Goal: Check status

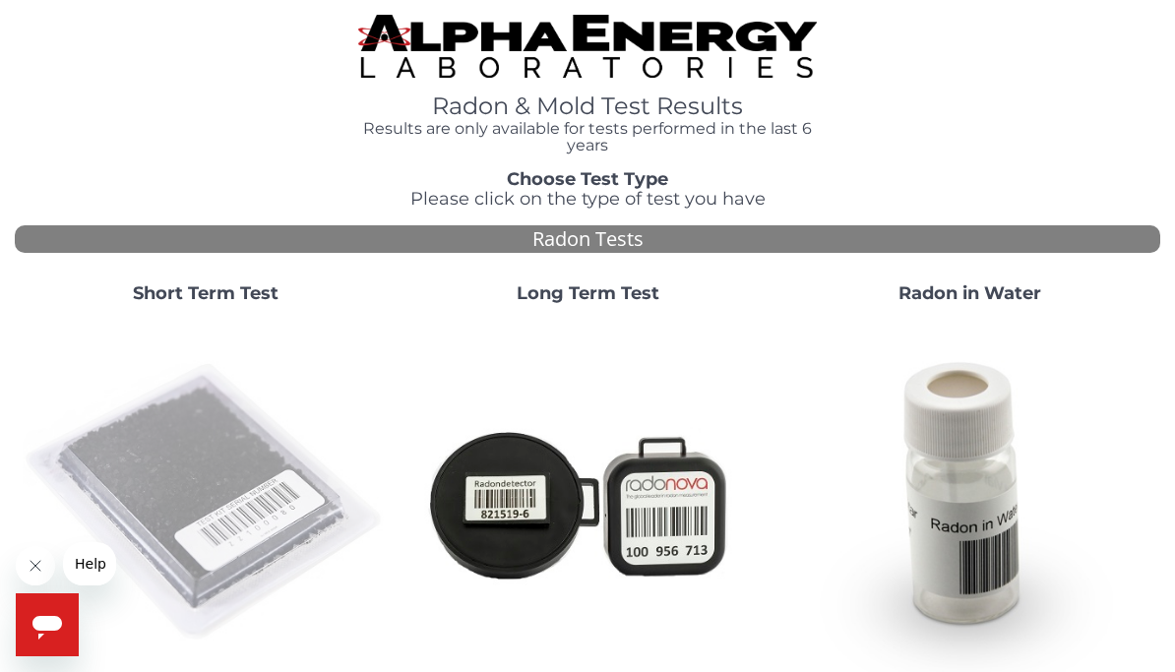
click at [247, 503] on img at bounding box center [206, 503] width 366 height 366
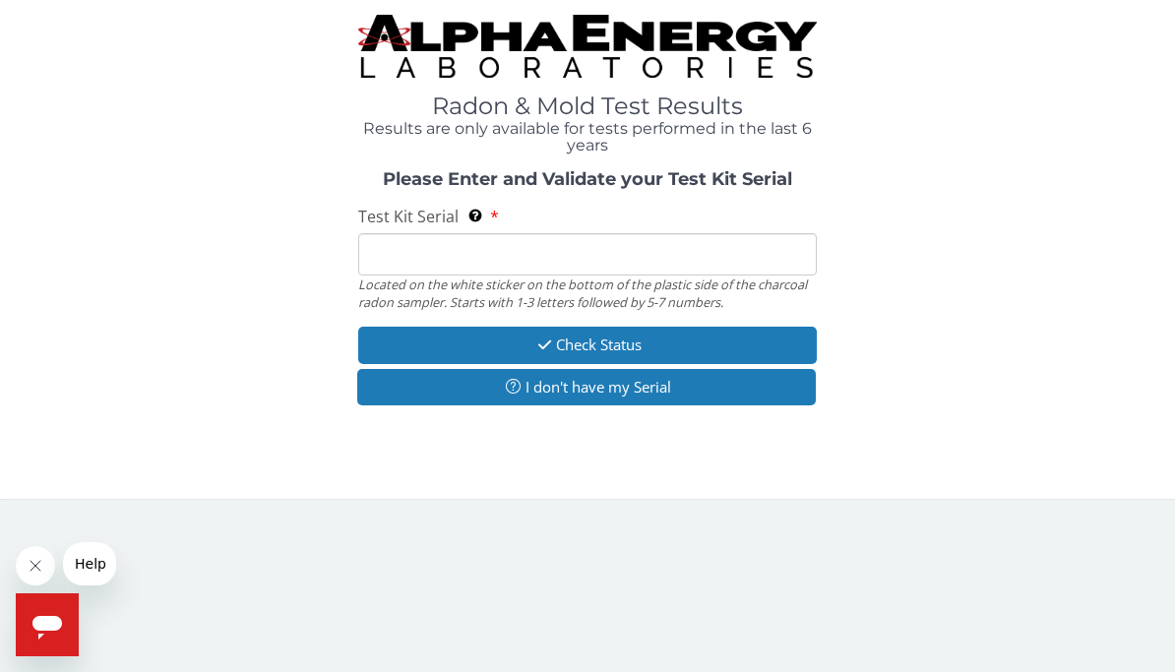
click at [658, 255] on input "Test Kit Serial Located on the white sticker on the bottom of the plastic side …" at bounding box center [587, 254] width 459 height 42
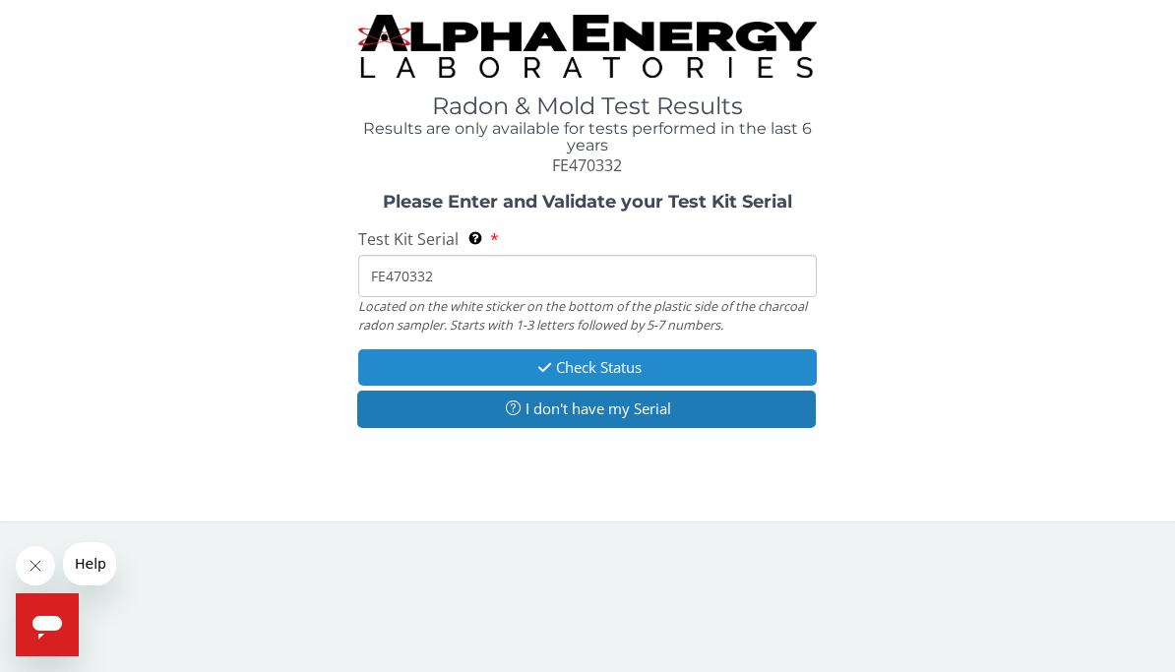
type input "FE470332"
click at [639, 357] on button "Check Status" at bounding box center [587, 367] width 459 height 36
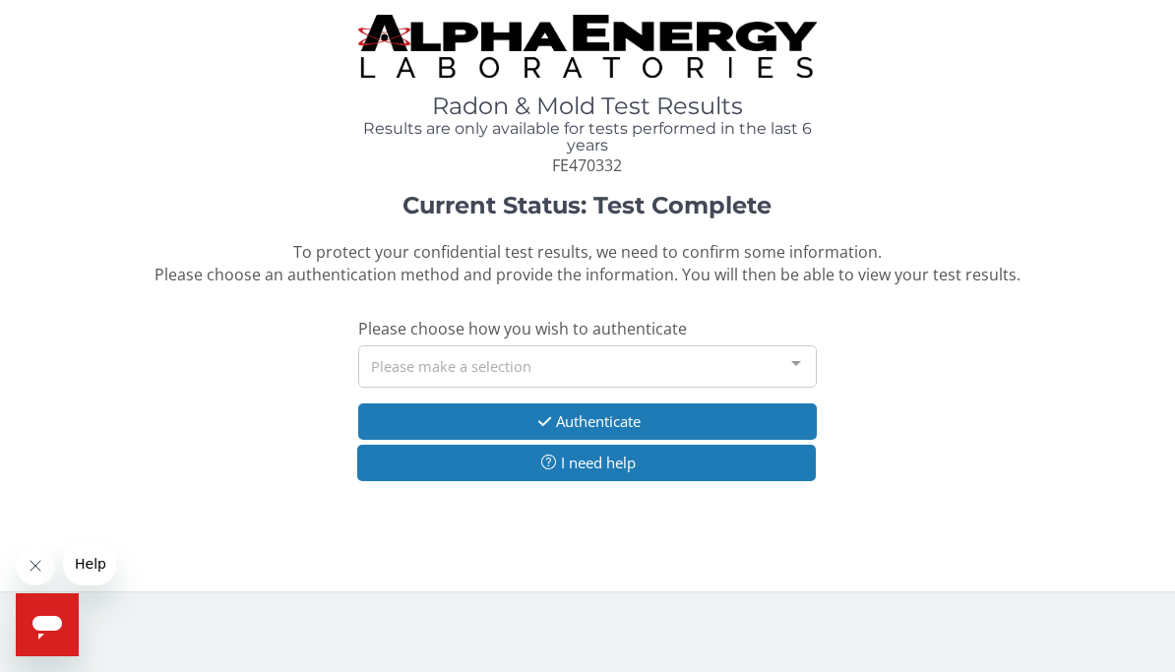
click at [757, 361] on div "Please make a selection" at bounding box center [587, 366] width 459 height 42
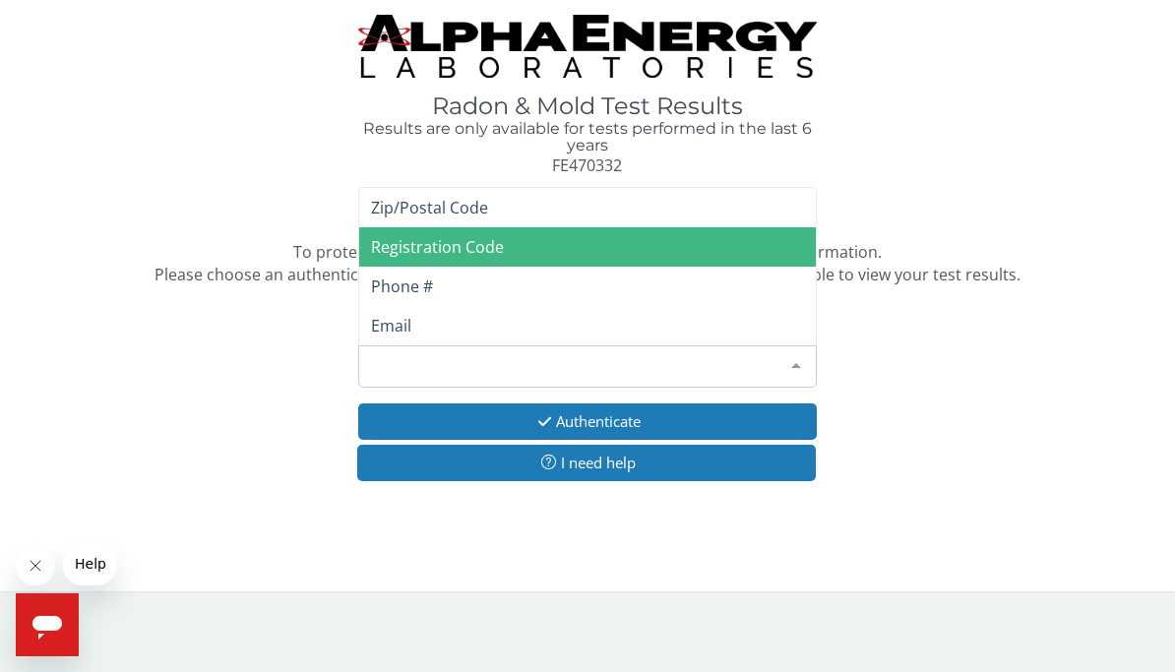
click at [495, 247] on span "Registration Code" at bounding box center [437, 247] width 133 height 22
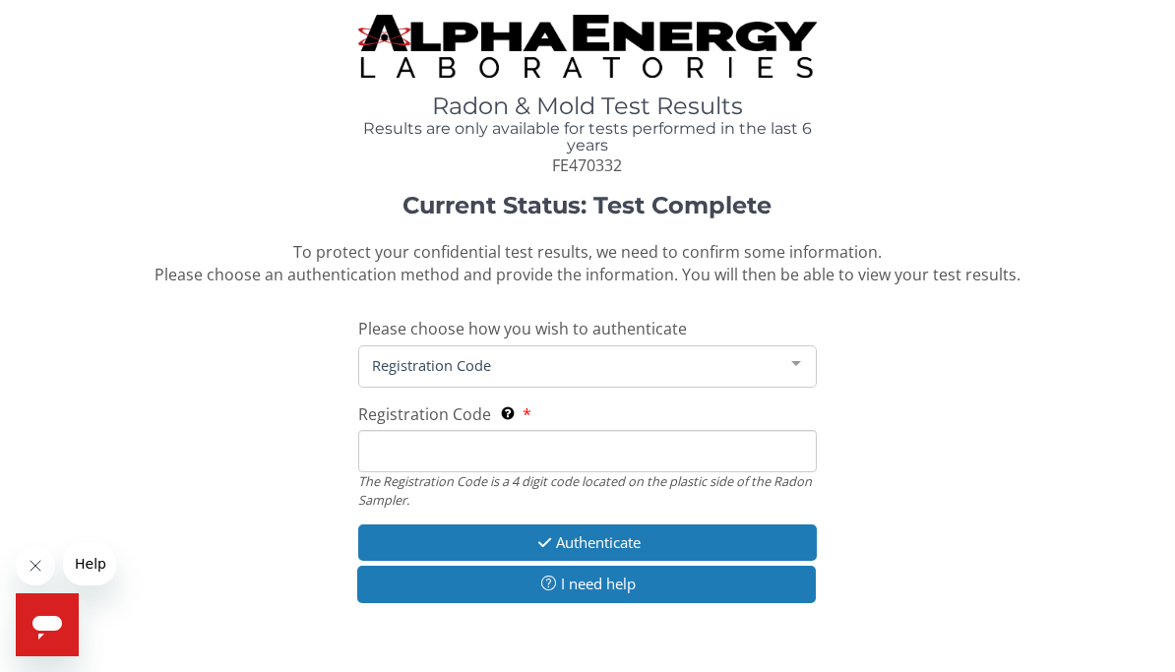
click at [647, 454] on input "Registration Code The Registration Code is a 4 digit code located on the plasti…" at bounding box center [587, 451] width 459 height 42
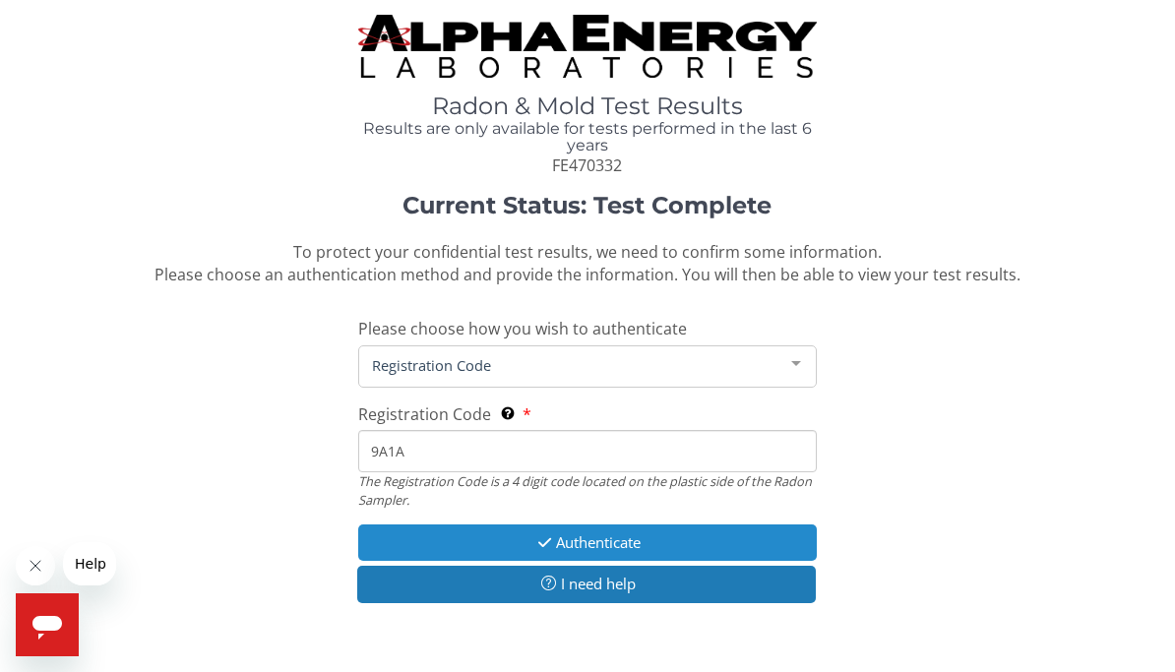
type input "9A1A"
click at [698, 531] on button "Authenticate" at bounding box center [587, 543] width 459 height 36
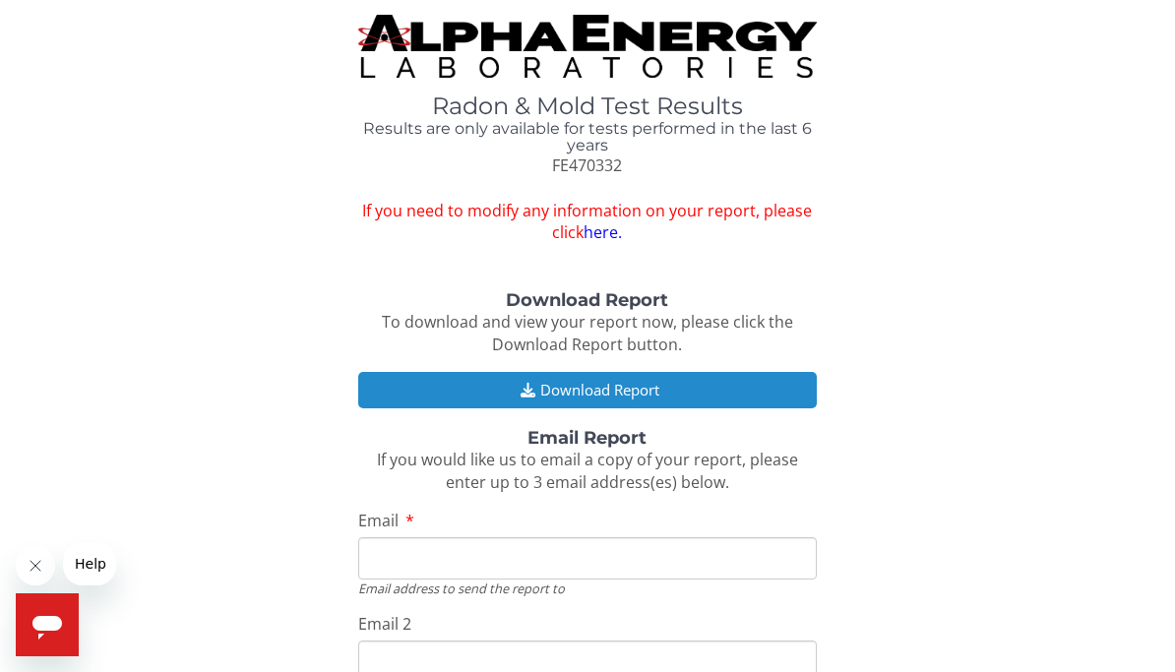
click at [715, 391] on button "Download Report" at bounding box center [587, 390] width 459 height 36
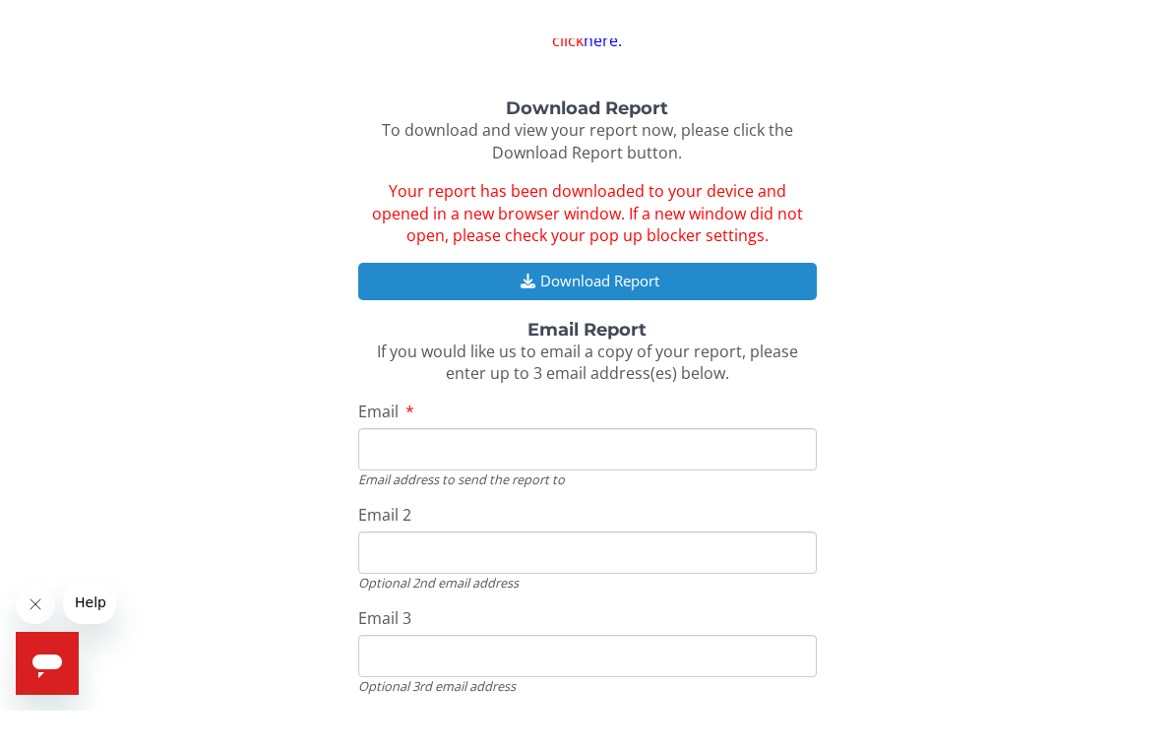
scroll to position [238, 0]
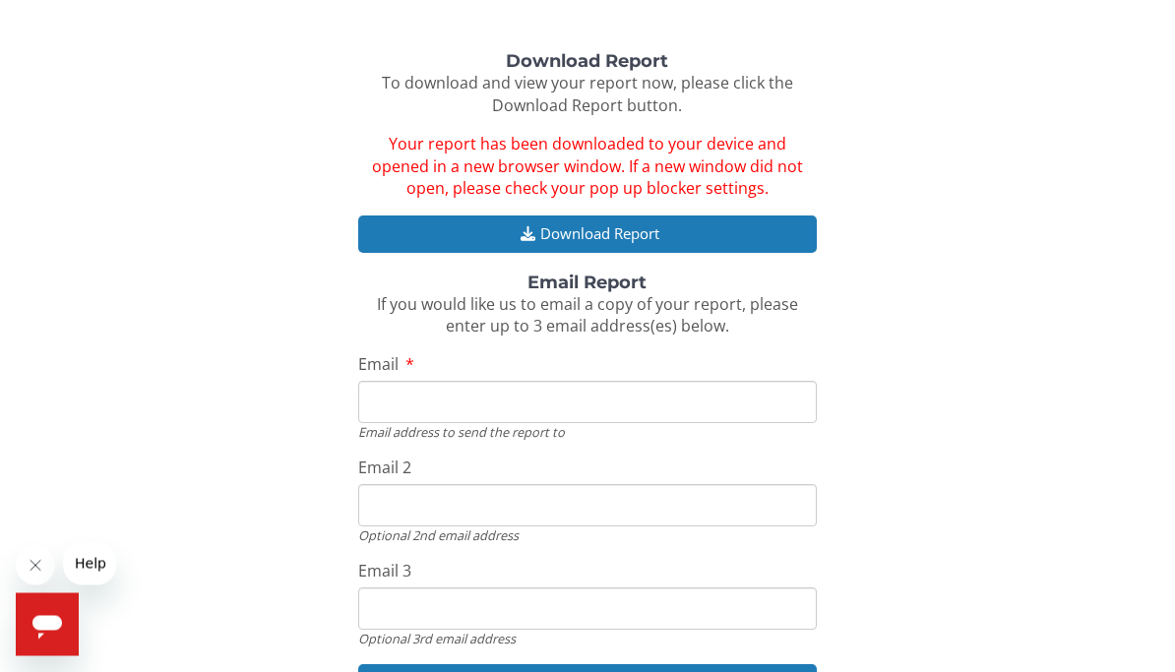
click at [716, 392] on input "Email" at bounding box center [587, 403] width 459 height 42
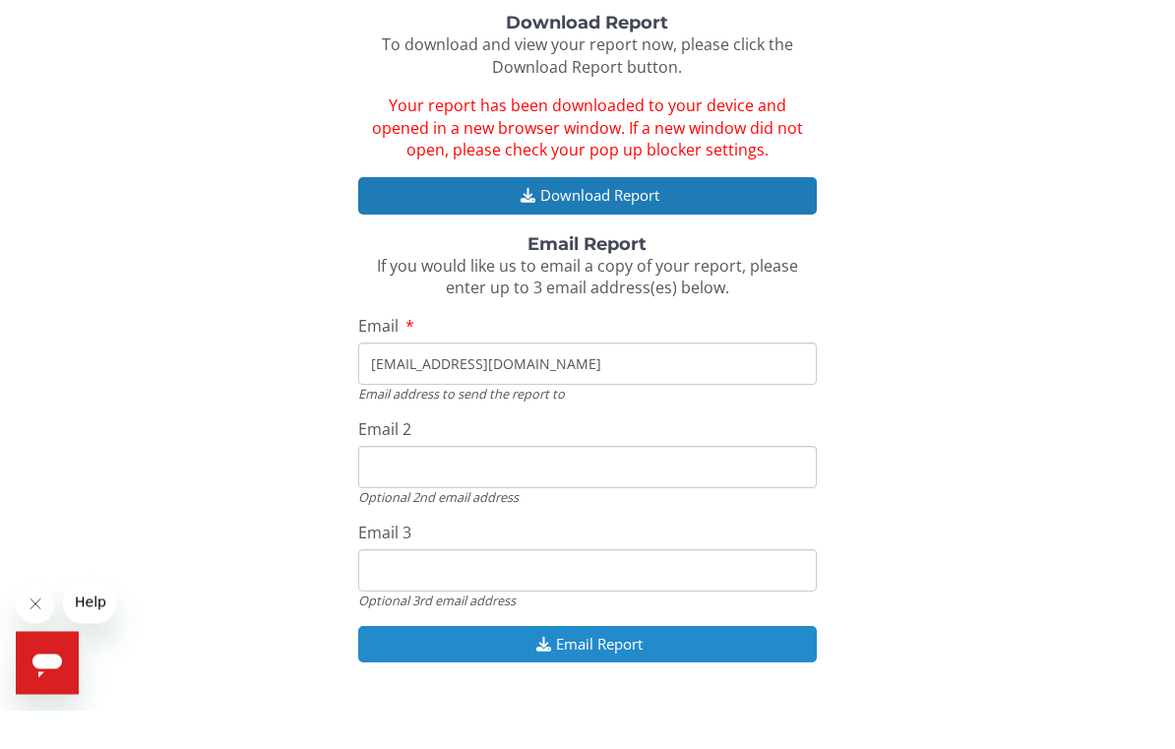
type input "[EMAIL_ADDRESS][DOMAIN_NAME]"
click at [732, 665] on button "Email Report" at bounding box center [587, 683] width 459 height 36
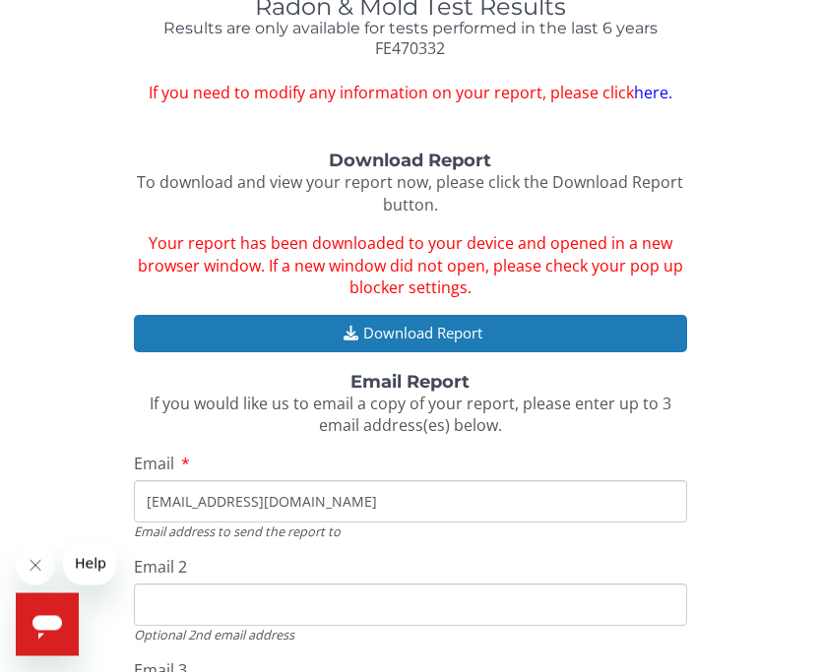
scroll to position [0, 0]
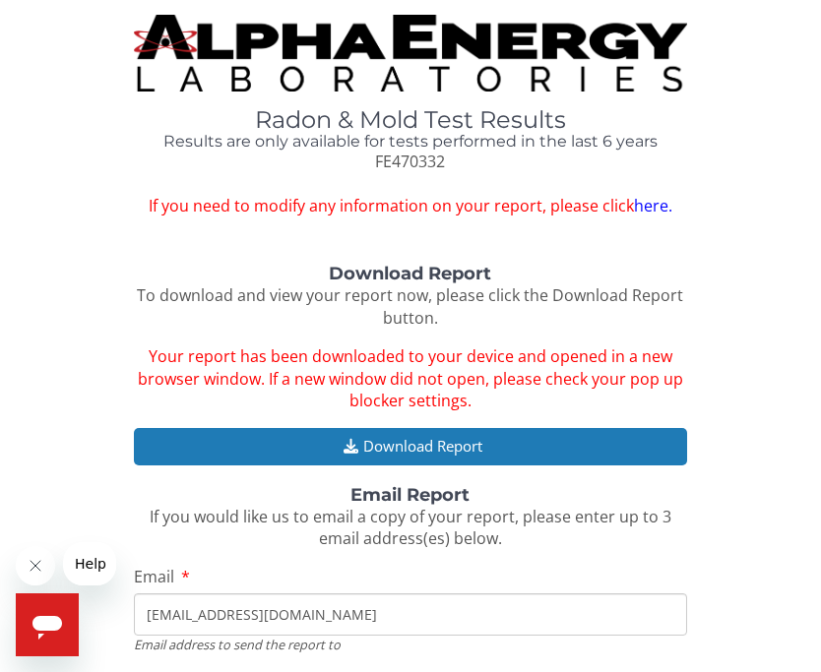
click at [100, 572] on span "Help" at bounding box center [90, 564] width 31 height 16
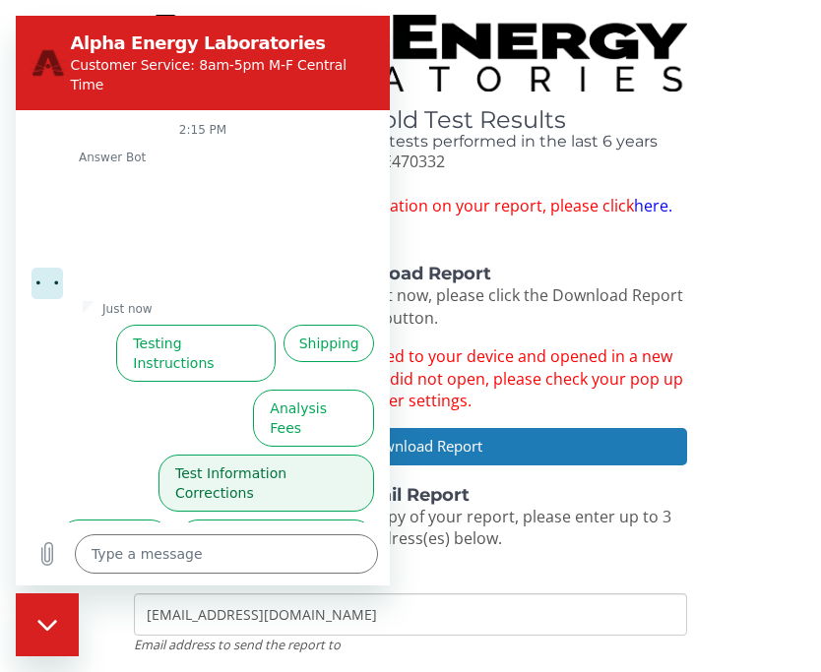
click at [318, 455] on button "Test Information Corrections" at bounding box center [266, 483] width 216 height 57
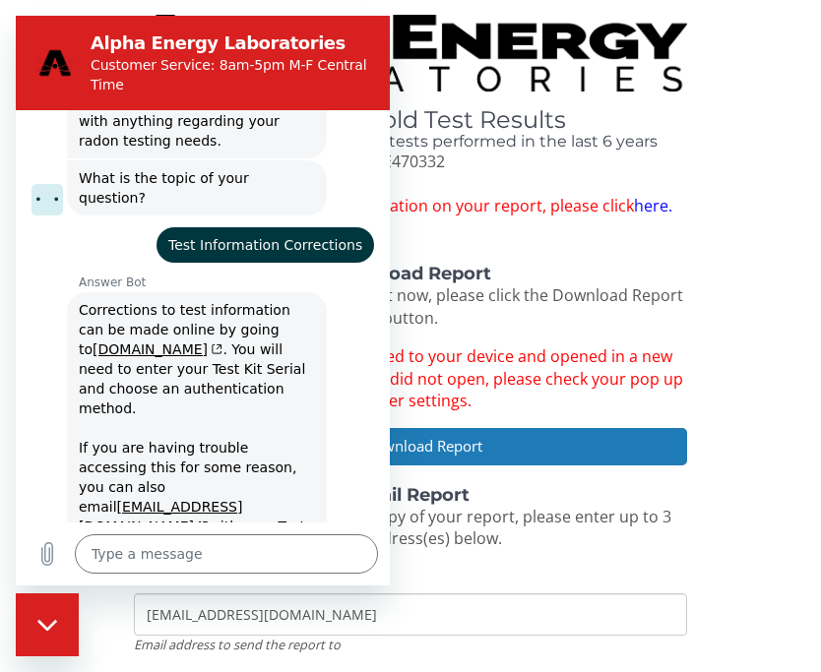
type textarea "x"
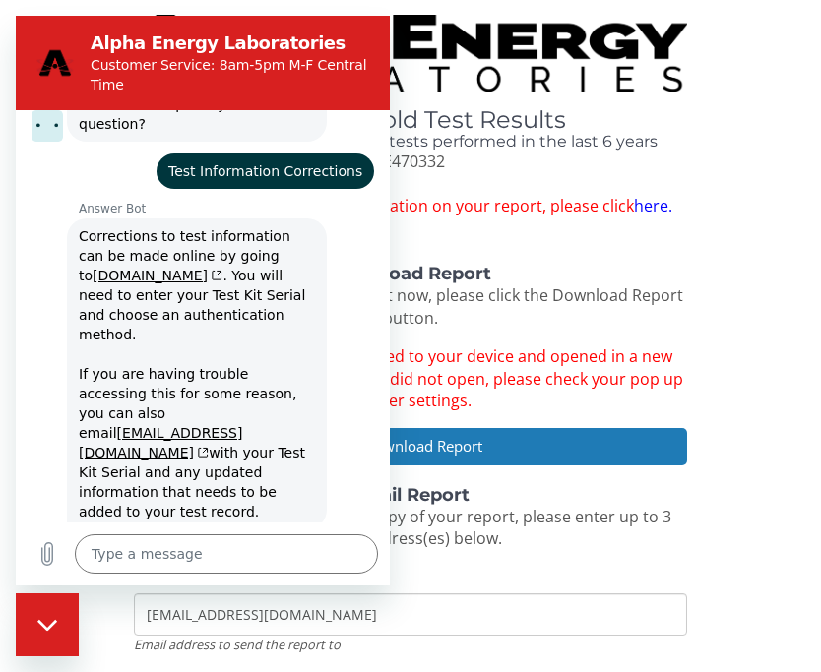
scroll to position [166, 0]
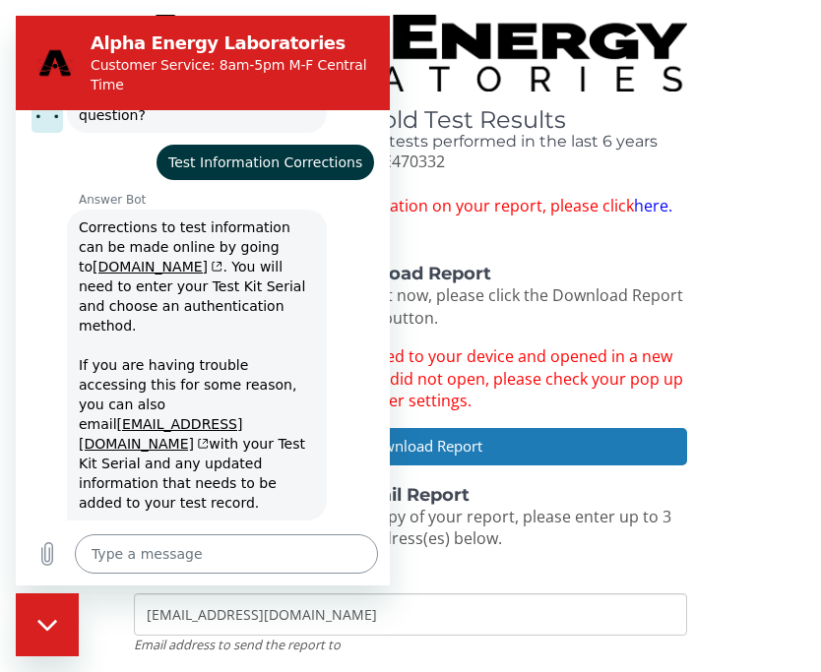
click at [149, 574] on textarea at bounding box center [226, 553] width 303 height 39
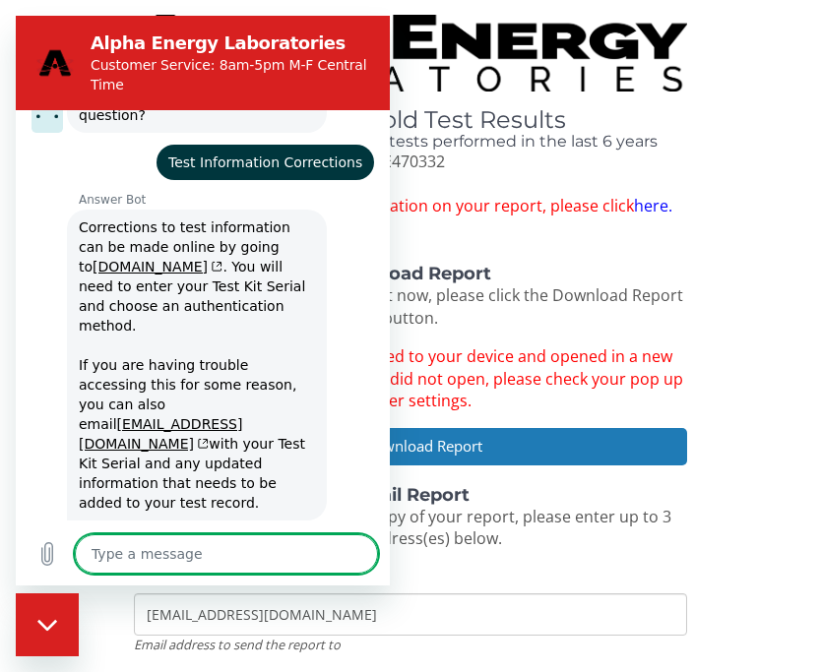
scroll to position [175, 0]
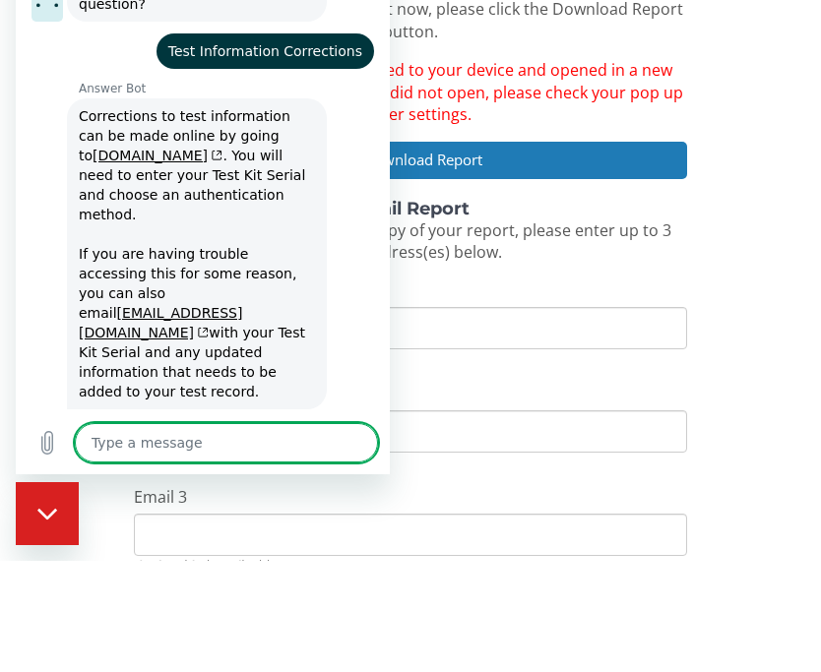
type textarea "I"
type textarea "x"
type textarea "I"
type textarea "x"
type textarea "I e"
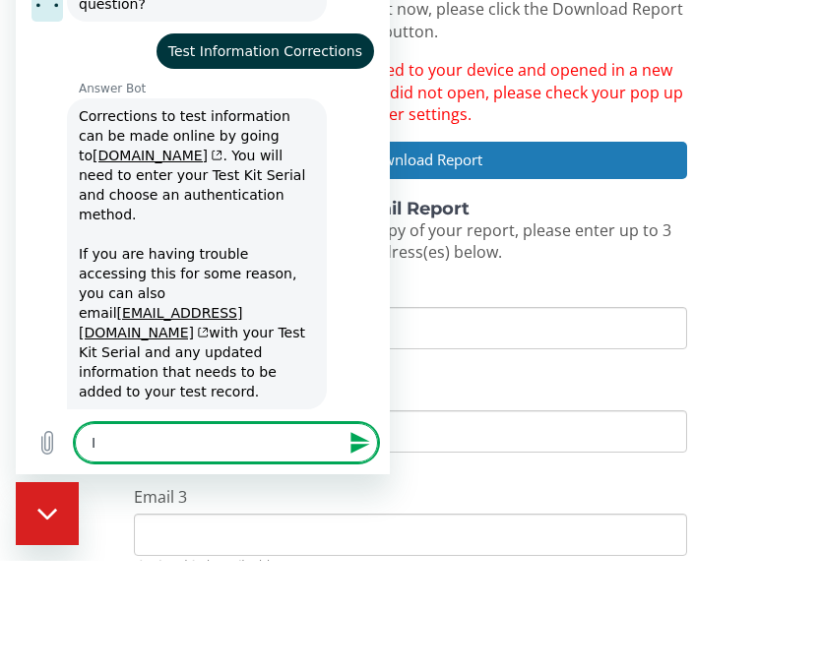
type textarea "x"
type textarea "I en"
type textarea "x"
type textarea "I ent"
type textarea "x"
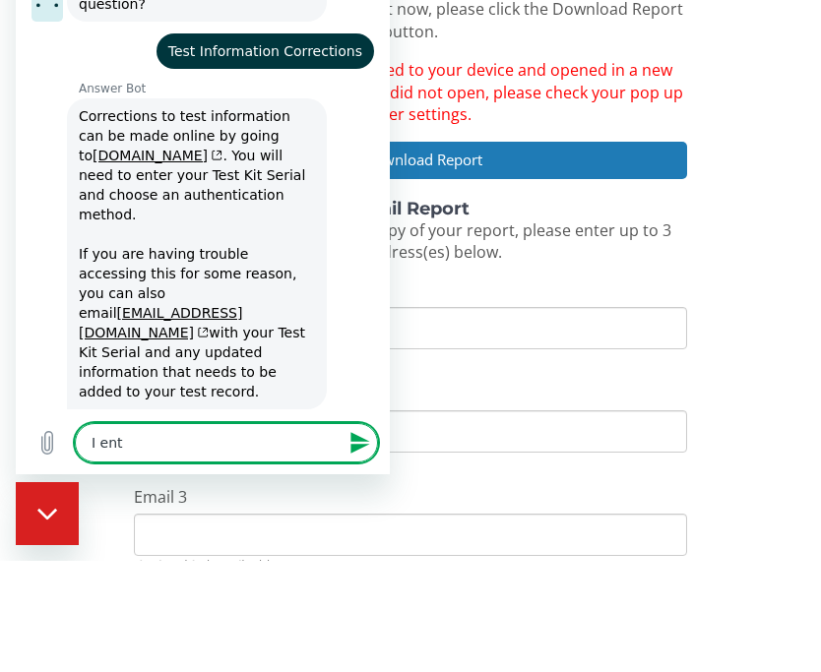
type textarea "I ente"
type textarea "x"
type textarea "I enter"
type textarea "x"
type textarea "I entere"
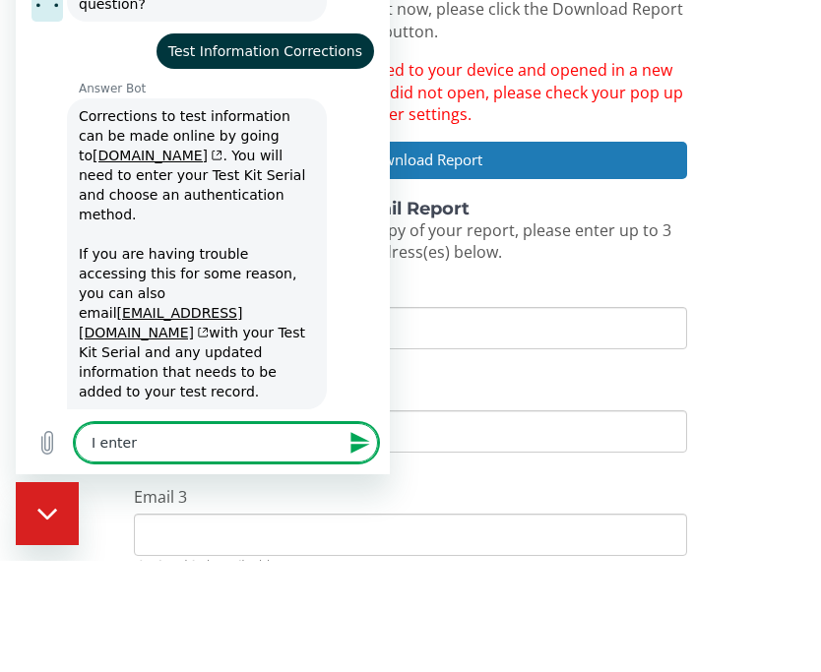
type textarea "x"
type textarea "I entered"
type textarea "x"
type textarea "I entered"
type textarea "x"
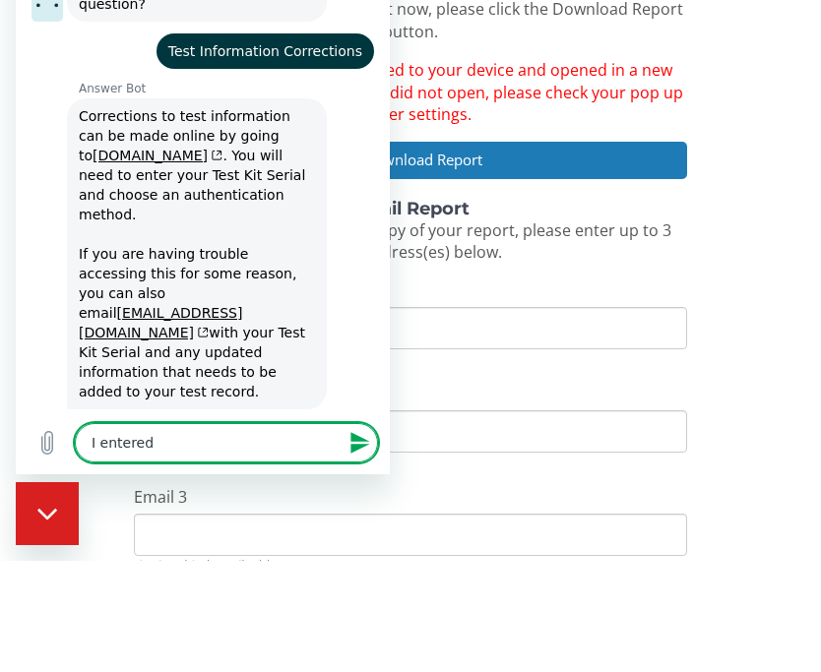
type textarea "I entered t"
type textarea "x"
type textarea "I entered th"
type textarea "x"
type textarea "I entered the"
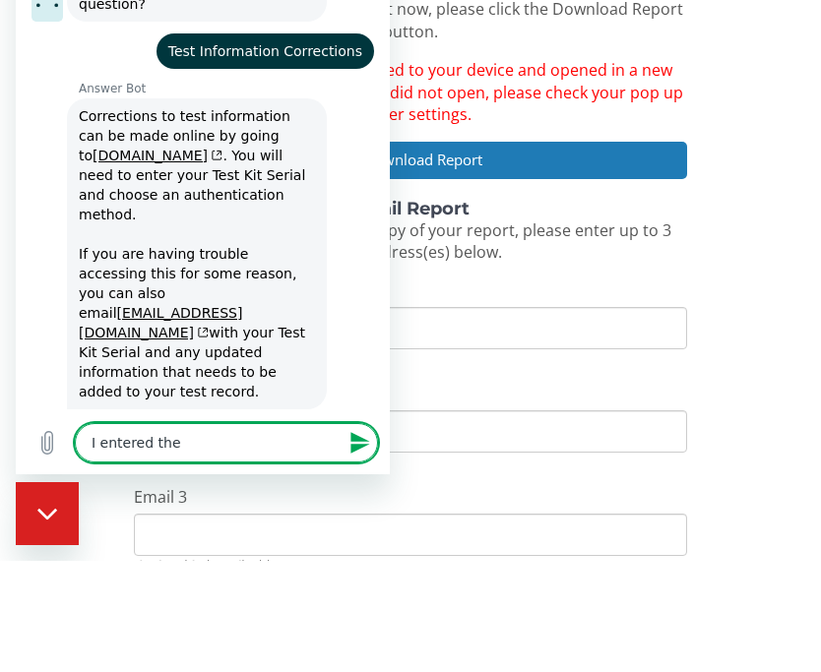
type textarea "x"
type textarea "I entered the"
type textarea "x"
type textarea "I entered the m"
type textarea "x"
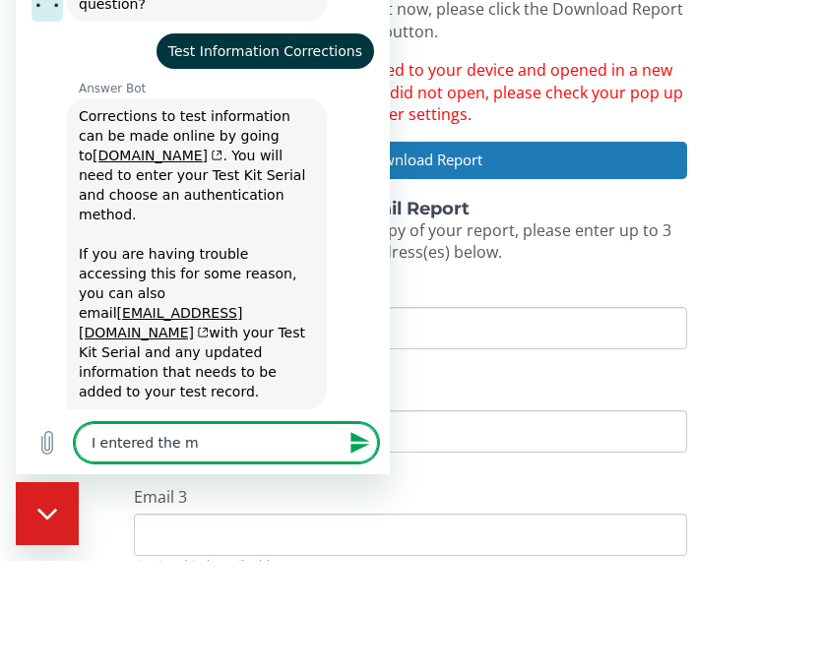
type textarea "I entered the mi"
type textarea "x"
type textarea "I entered the mis"
type textarea "x"
type textarea "I entered the miss"
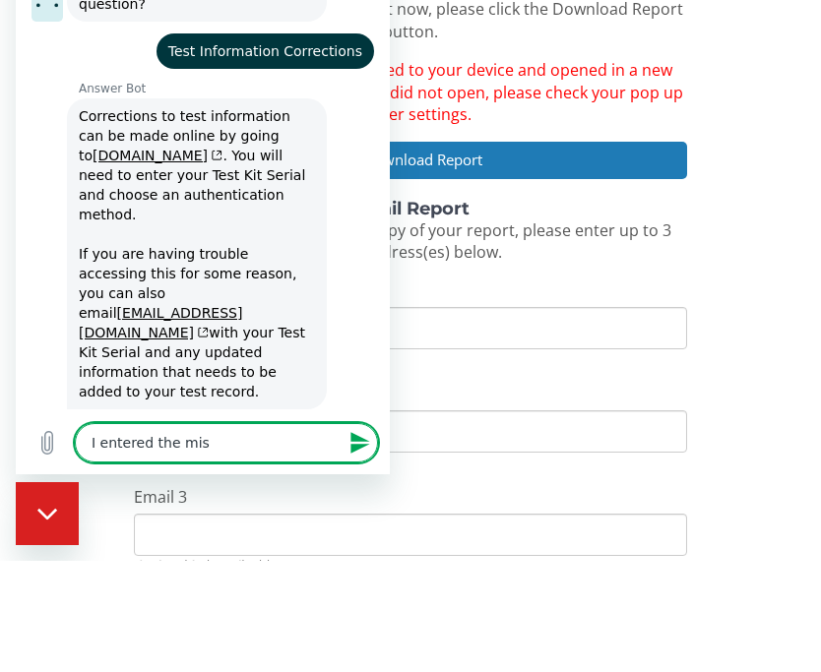
type textarea "x"
type textarea "I entered the missi"
type textarea "x"
type textarea "I entered the missin"
type textarea "x"
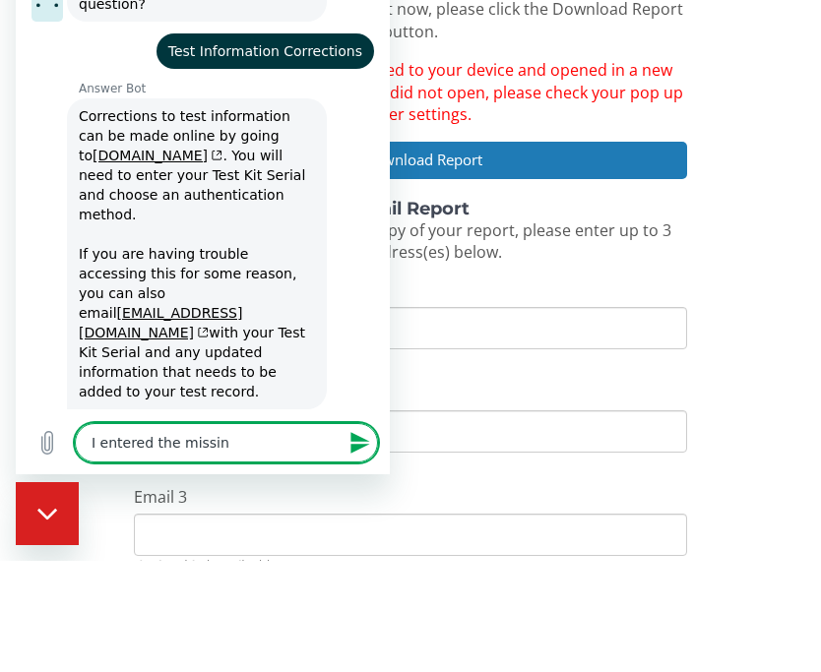
type textarea "I entered the missing"
type textarea "x"
type textarea "I entered the missing"
type textarea "x"
type textarea "I entered the missing i"
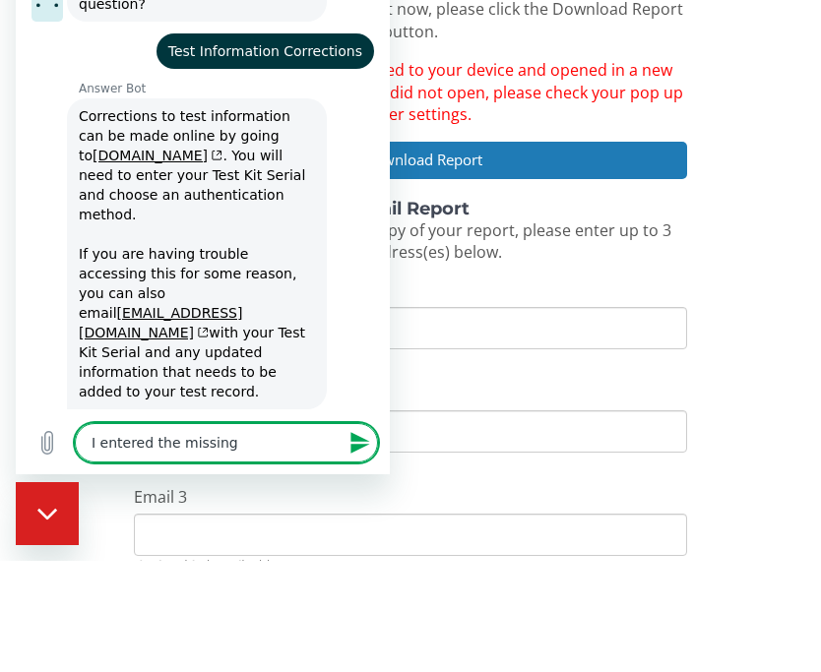
type textarea "x"
type textarea "I entered the missing in"
type textarea "x"
type textarea "I entered the missing inf"
type textarea "x"
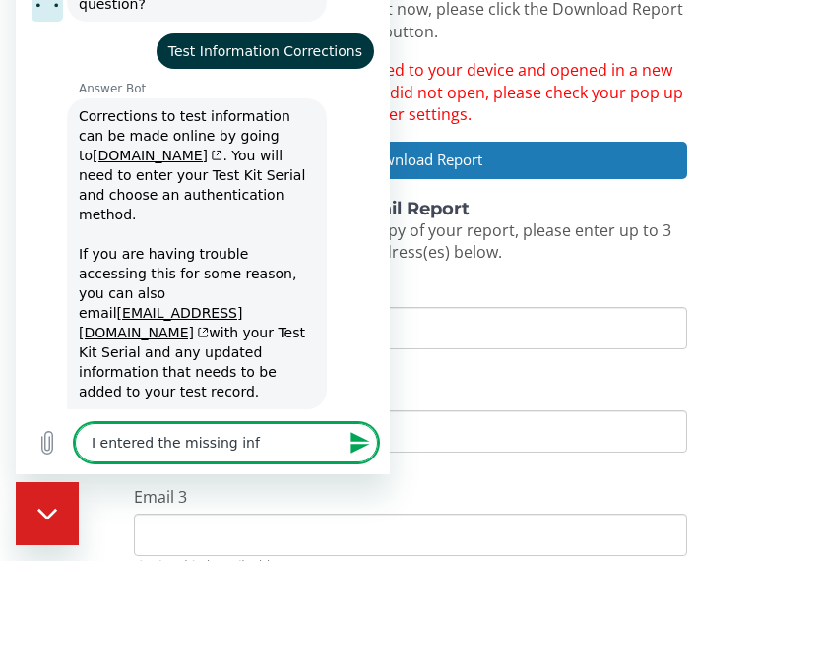
type textarea "I entered the missing info"
type textarea "x"
type textarea "I entered the missing infor"
type textarea "x"
type textarea "I entered the missing inform"
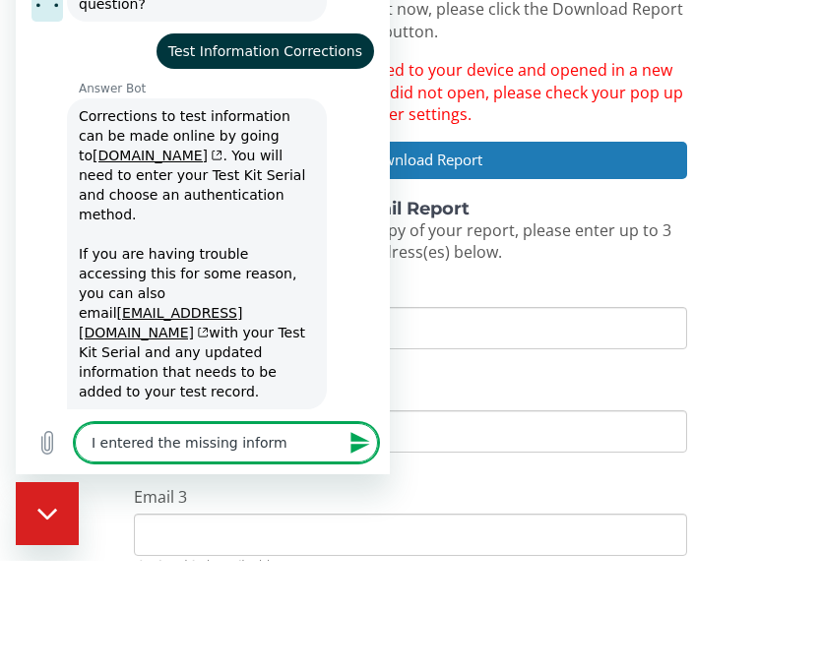
type textarea "x"
type textarea "I entered the missing informa"
type textarea "x"
type textarea "I entered the missing informat"
type textarea "x"
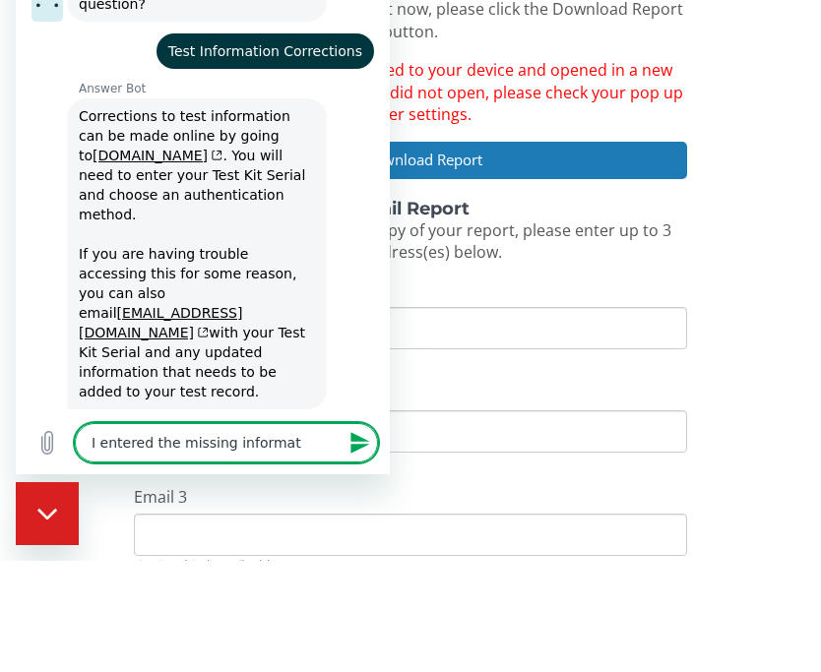
type textarea "I entered the missing informati"
type textarea "x"
type textarea "I entered the missing informatio"
type textarea "x"
type textarea "I entered the missing information"
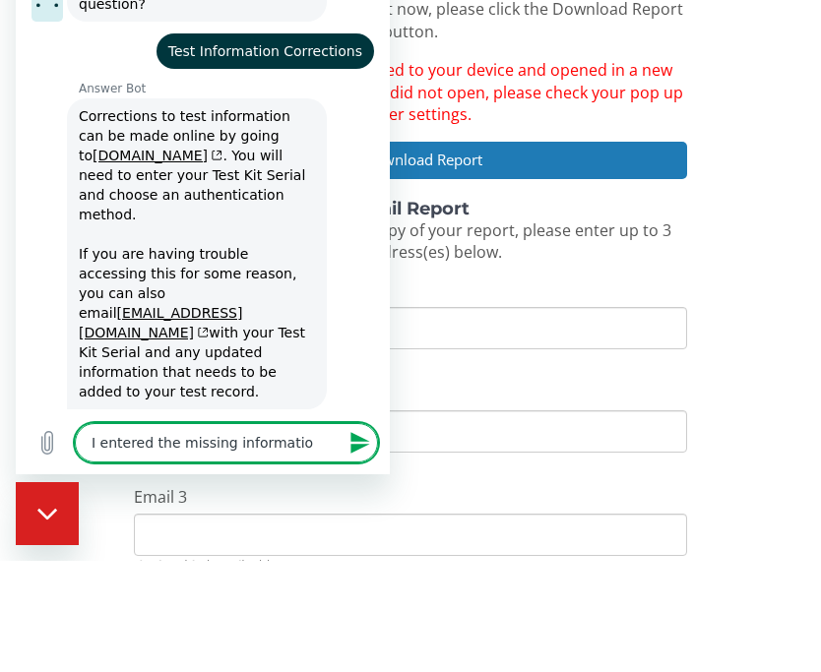
type textarea "x"
type textarea "I entered the missing information."
type textarea "x"
type textarea "I entered the missing information."
type textarea "x"
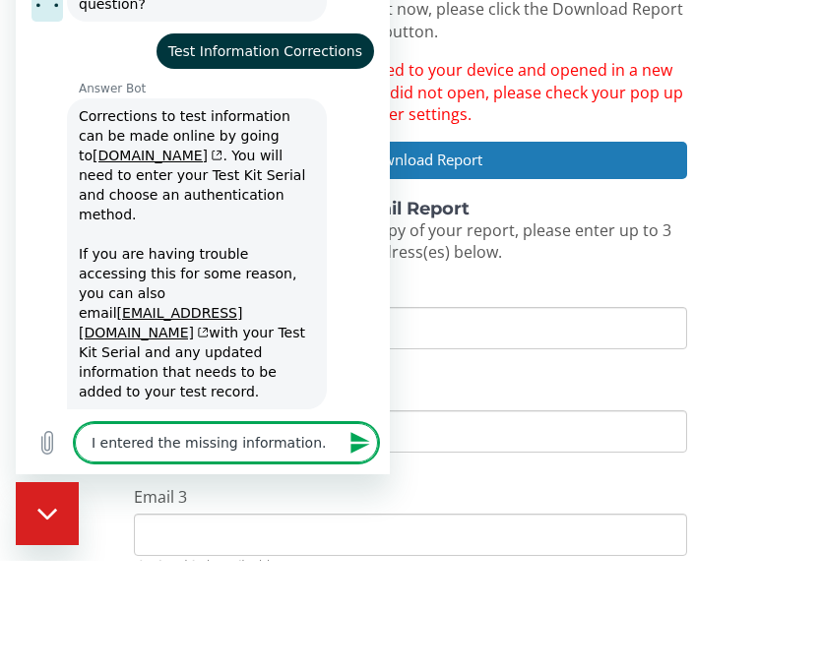
type textarea "I entered the missing information. W"
type textarea "x"
type textarea "I entered the missing information. Wi"
type textarea "x"
type textarea "I entered the missing information. Wil"
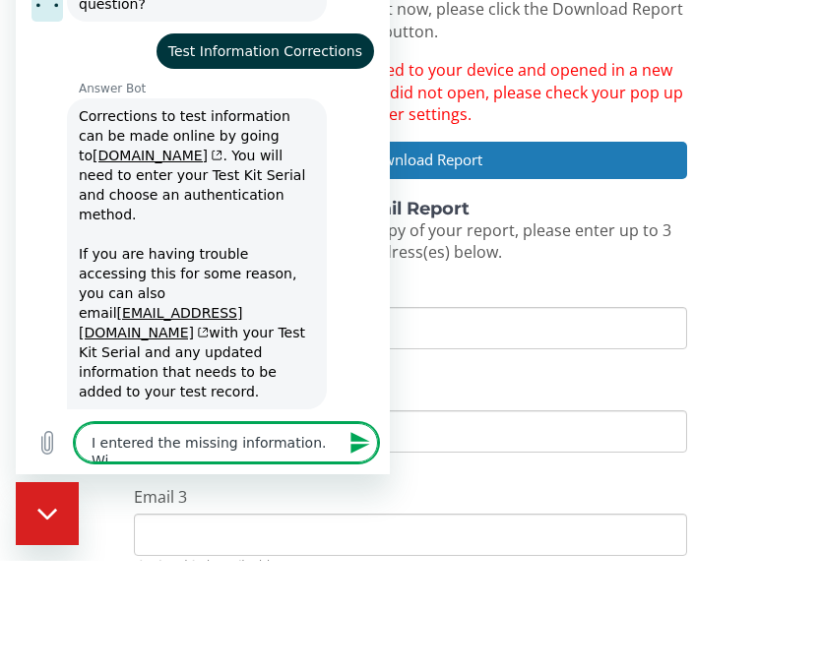
type textarea "x"
type textarea "I entered the missing information. Will"
type textarea "x"
type textarea "I entered the missing information. Will"
type textarea "x"
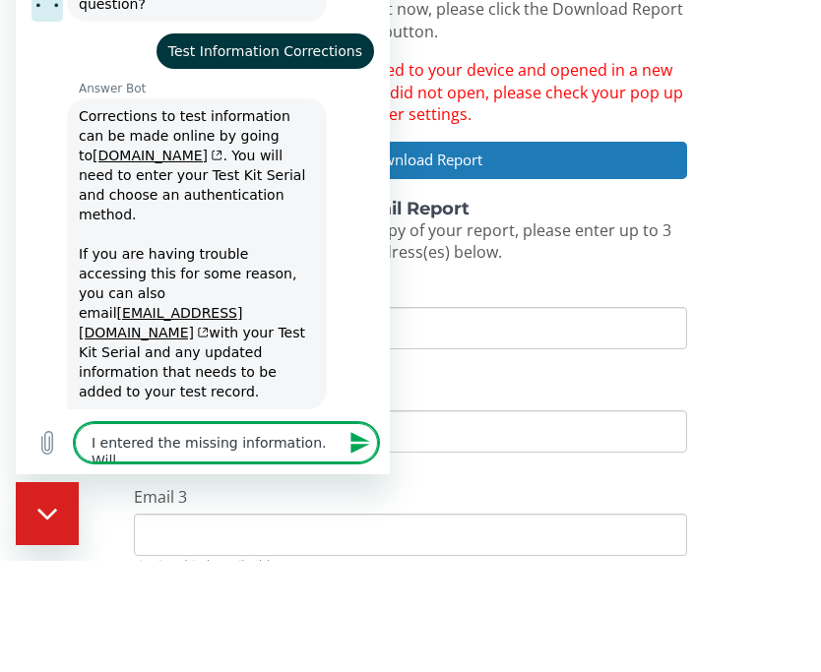
type textarea "I entered the missing information. Will i"
type textarea "x"
type textarea "I entered the missing information. Will i"
type textarea "x"
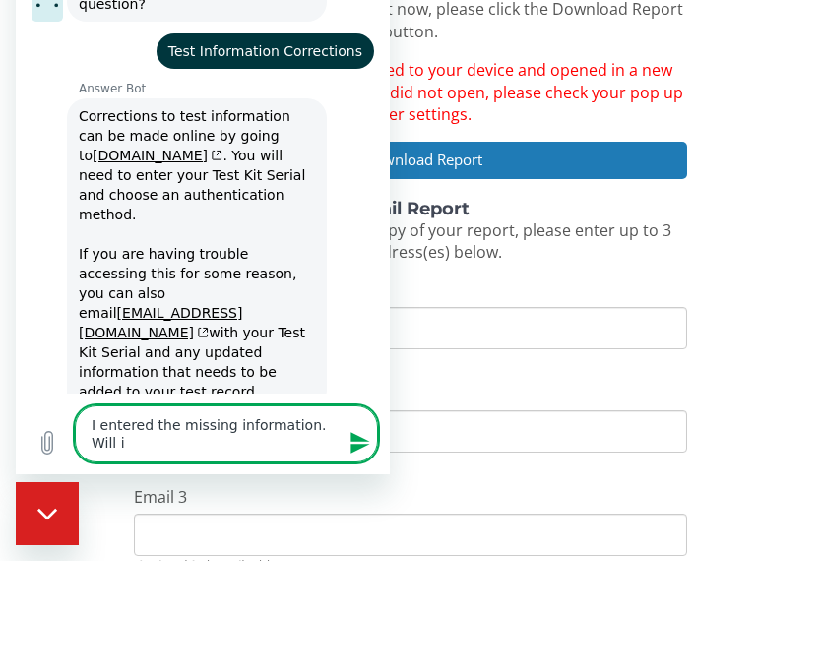
type textarea "I entered the missing information. Will i r"
type textarea "x"
type textarea "I entered the missing information. Will i re"
type textarea "x"
type textarea "I entered the missing information. Will i rec"
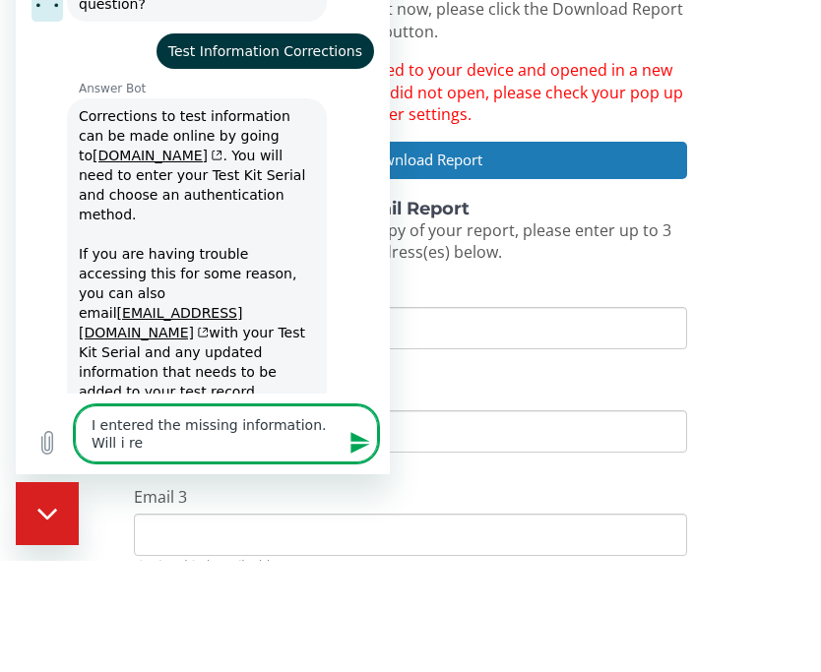
type textarea "x"
type textarea "I entered the missing information. Will i rece"
type textarea "x"
type textarea "I entered the missing information. Will i recei"
type textarea "x"
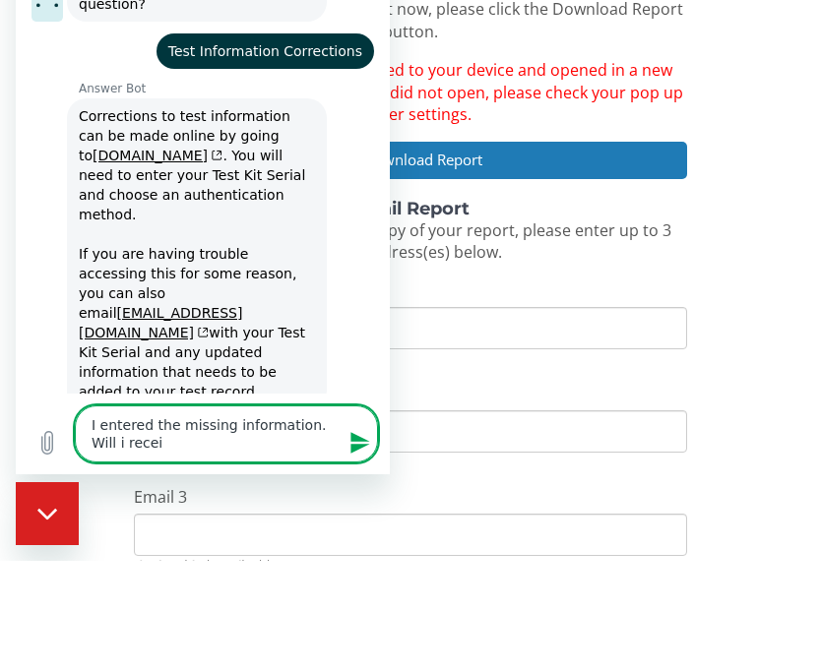
type textarea "I entered the missing information. Will i receiv"
type textarea "x"
type textarea "I entered the missing information. Will i receive"
type textarea "x"
type textarea "I entered the missing information. Will i receive"
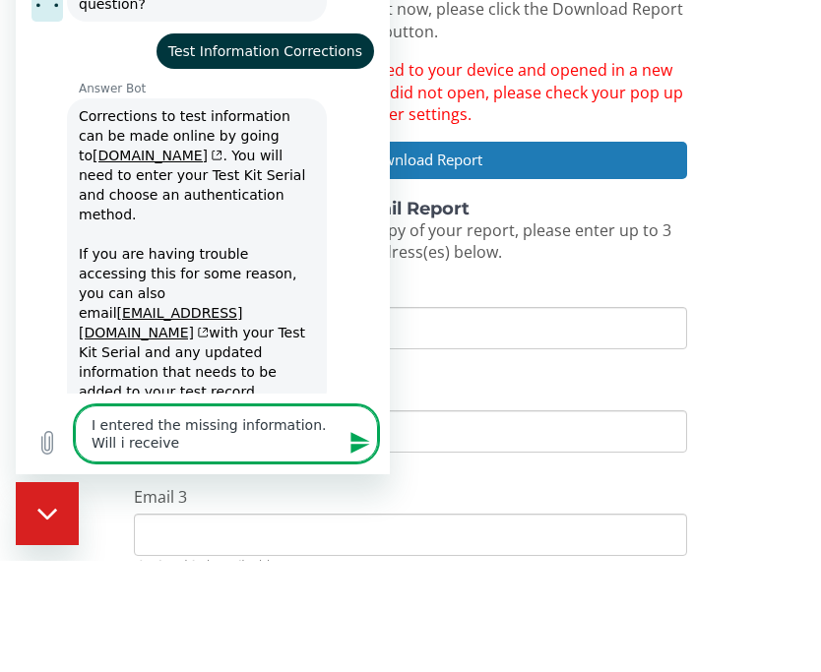
type textarea "x"
type textarea "I entered the missing information. Will i receive t"
type textarea "x"
type textarea "I entered the missing information. Will i receive th"
type textarea "x"
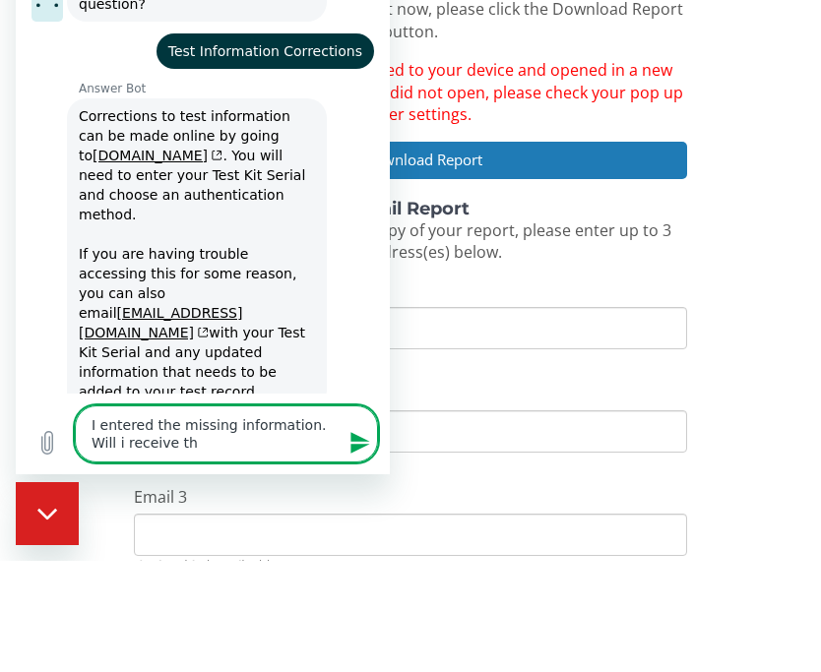
type textarea "I entered the missing information. Will i receive the"
type textarea "x"
type textarea "I entered the missing information. Will i receive the"
type textarea "x"
type textarea "I entered the missing information. Will i receive the n"
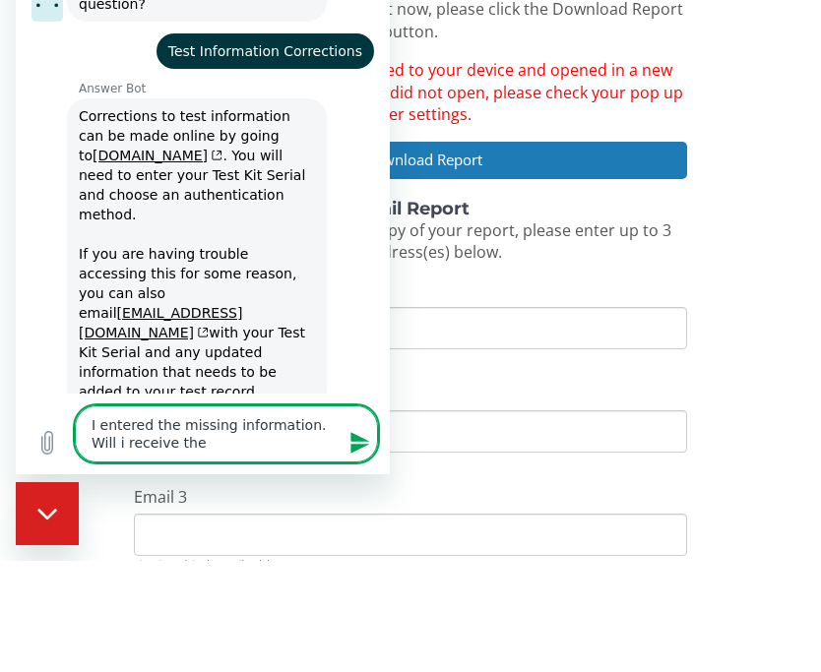
type textarea "x"
type textarea "I entered the missing information. Will i receive the ne"
type textarea "x"
type textarea "I entered the missing information. Will i receive the new"
type textarea "x"
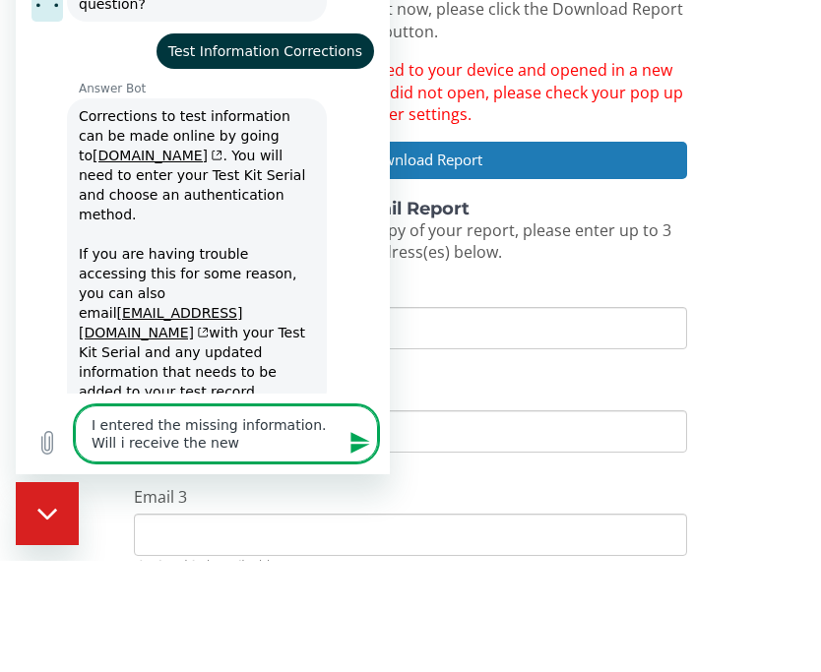
type textarea "I entered the missing information. Will i receive the new"
type textarea "x"
type textarea "I entered the missing information. Will i receive the new r"
type textarea "x"
type textarea "I entered the missing information. Will i receive the new re"
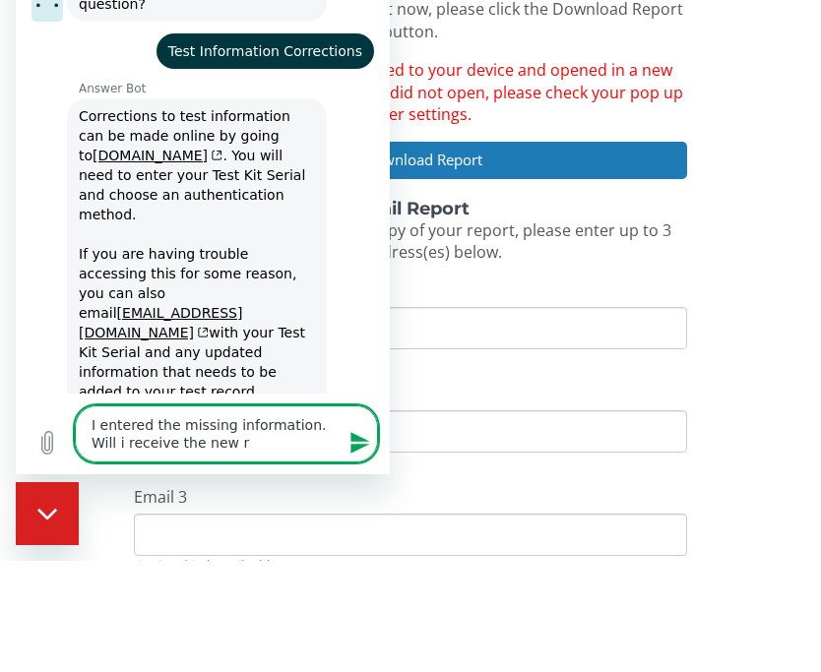
type textarea "x"
type textarea "I entered the missing information. Will i receive the new rep"
type textarea "x"
type textarea "I entered the missing information. Will i receive the new repo"
type textarea "x"
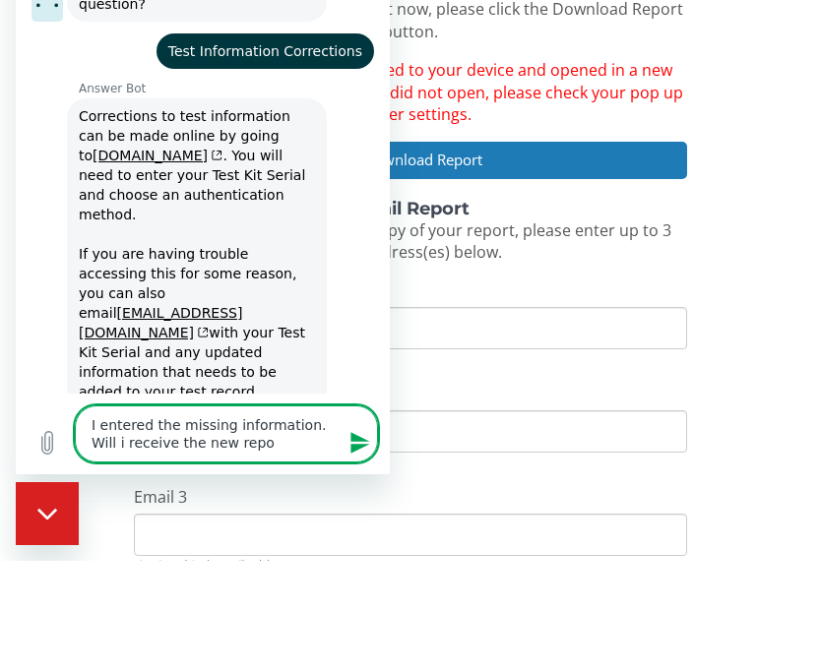
type textarea "I entered the missing information. Will i receive the new repor"
type textarea "x"
type textarea "I entered the missing information. Will i receive the new report"
type textarea "x"
type textarea "I entered the missing information. Will i receive the new report"
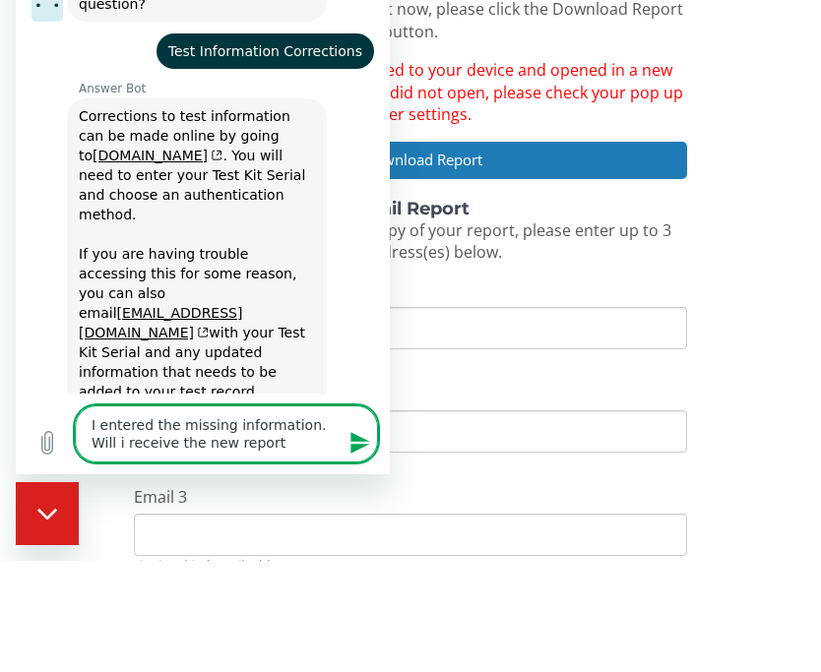
type textarea "x"
type textarea "I entered the missing information. Will i receive the new report n"
type textarea "x"
type textarea "I entered the missing information. Will i receive the new report no"
type textarea "x"
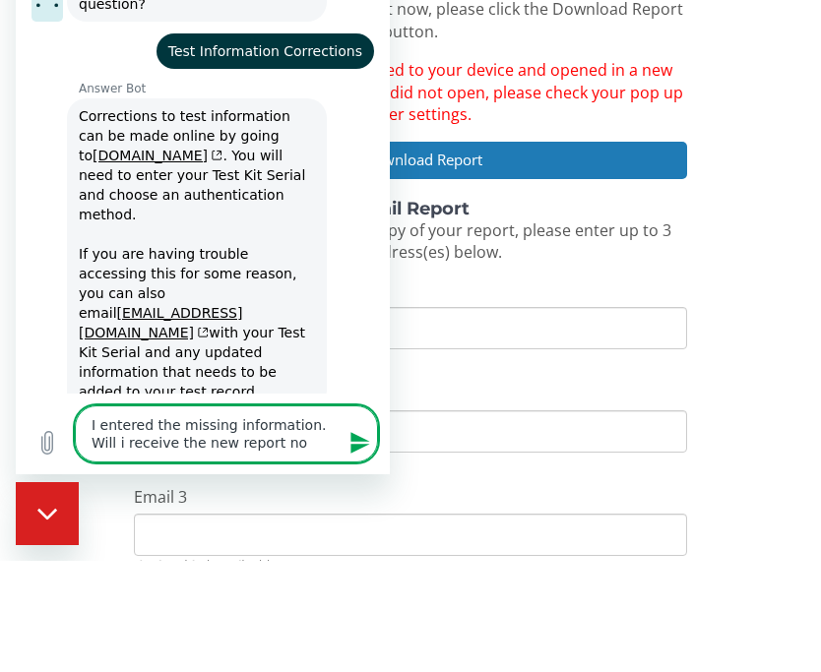
type textarea "I entered the missing information. Will i receive the new report now"
type textarea "x"
type textarea "I entered the missing information. Will i receive the new report now?"
type textarea "x"
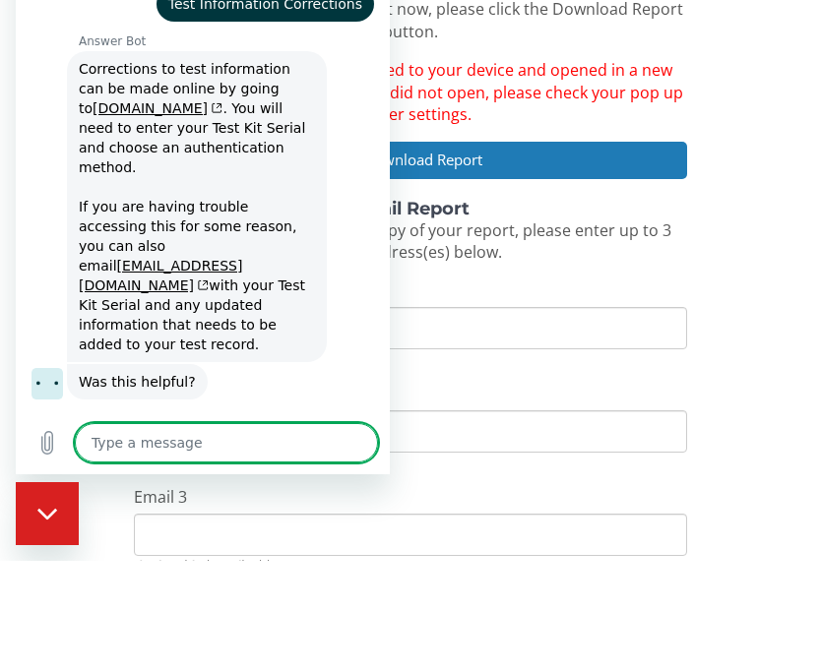
scroll to position [225, 0]
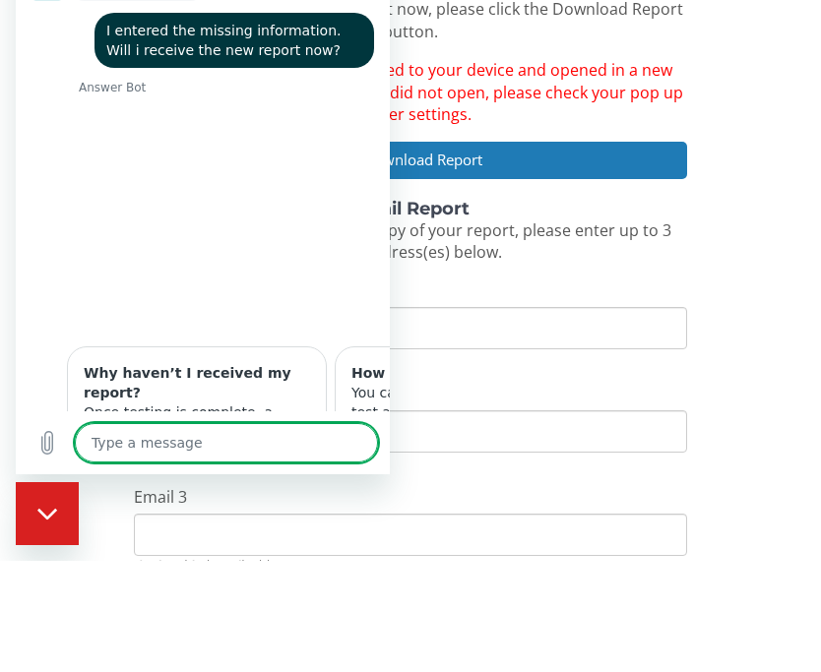
type textarea "x"
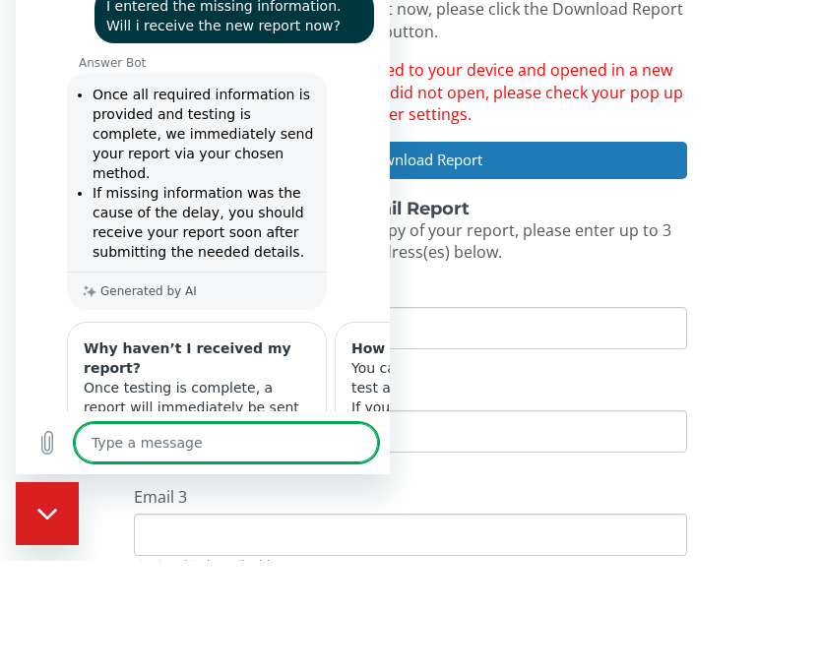
scroll to position [638, 0]
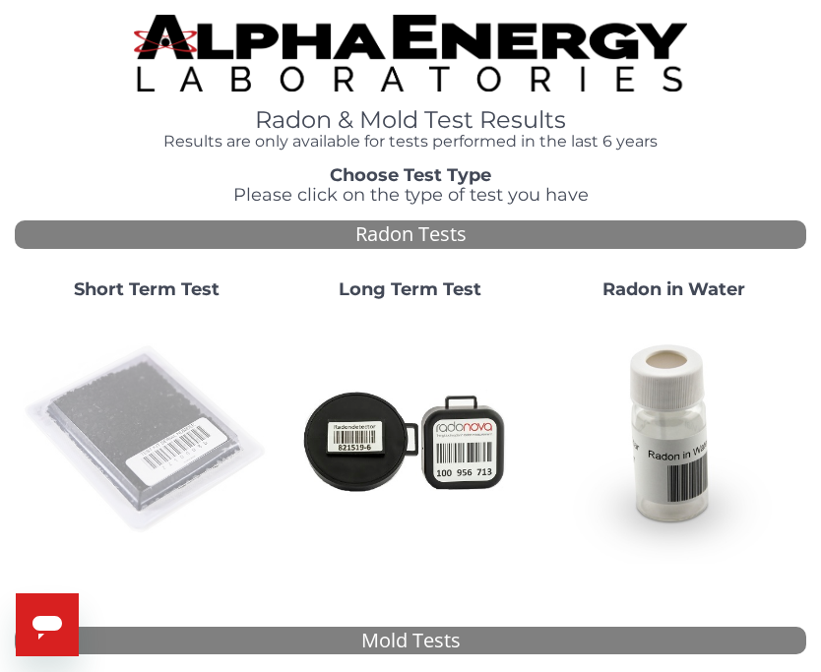
click at [127, 435] on img at bounding box center [147, 440] width 248 height 248
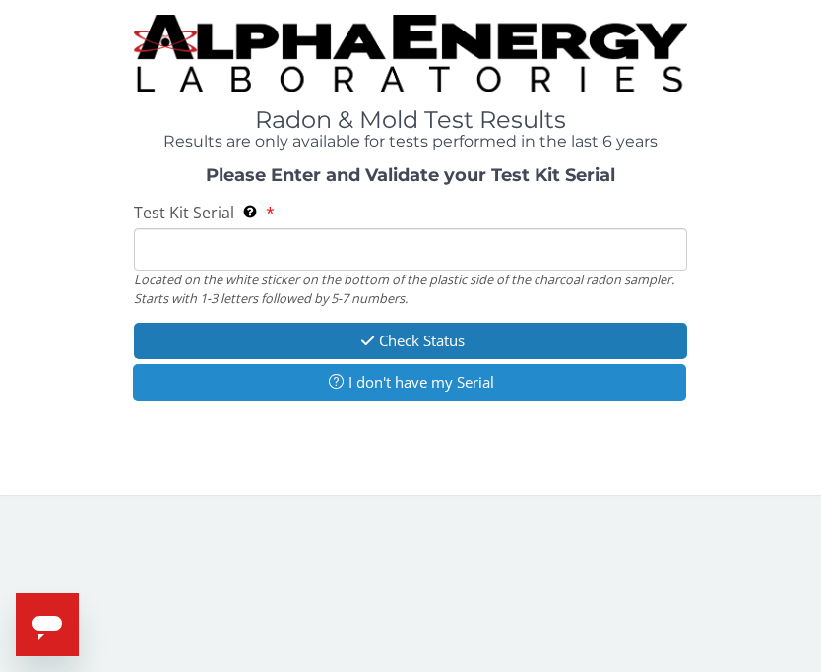
click at [277, 388] on button "I don't have my Serial" at bounding box center [410, 382] width 554 height 36
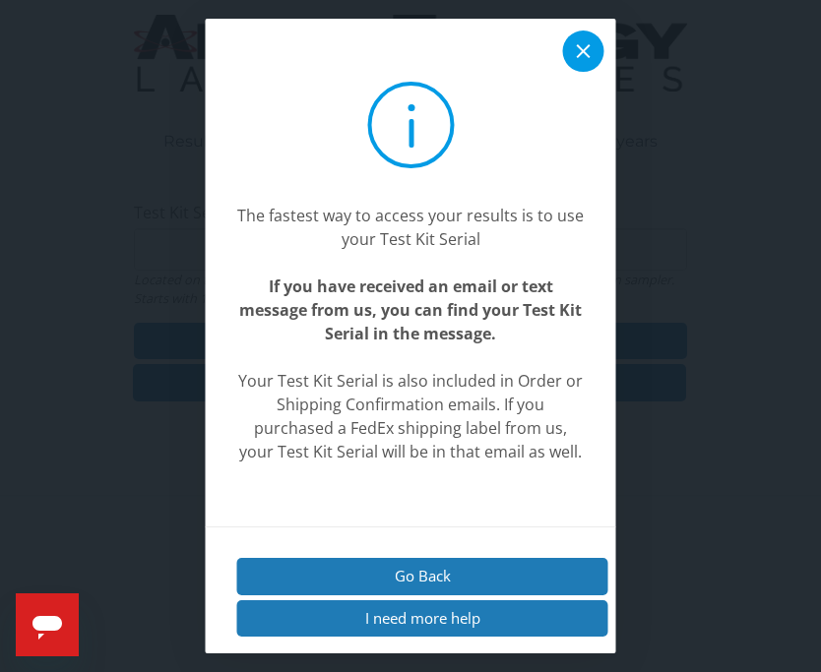
click at [569, 72] on div at bounding box center [583, 51] width 41 height 41
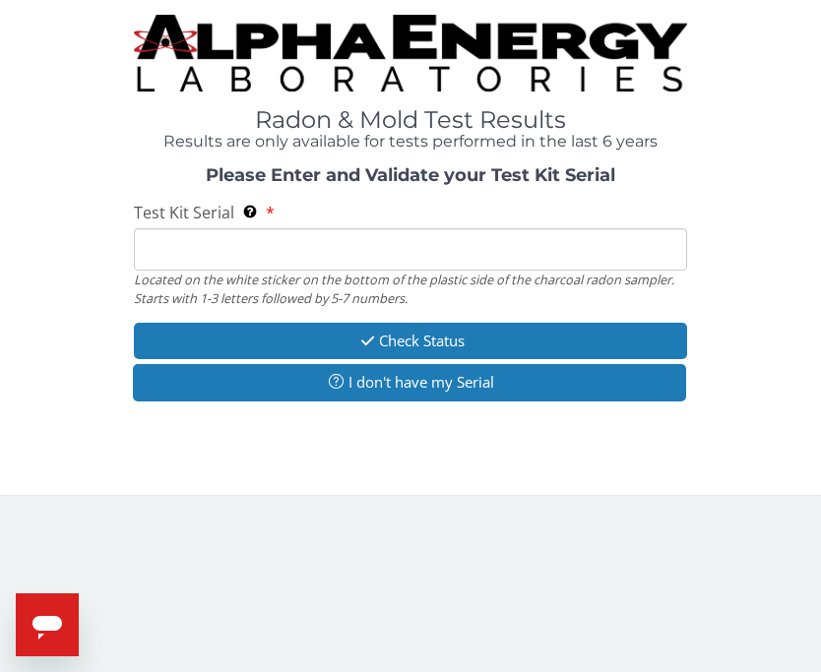
click at [504, 260] on input "Test Kit Serial Located on the white sticker on the bottom of the plastic side …" at bounding box center [411, 249] width 554 height 42
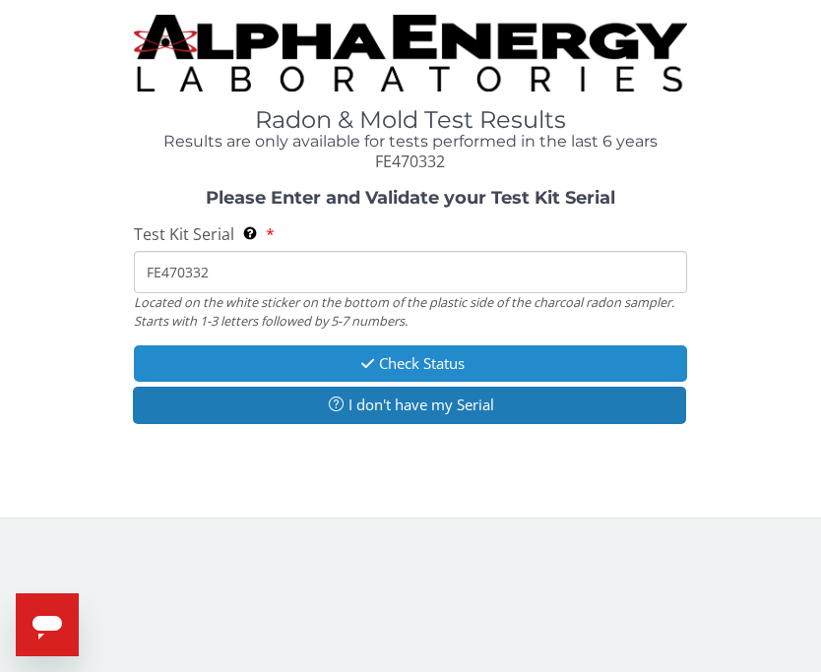
type input "FE470332"
click at [536, 359] on button "Check Status" at bounding box center [411, 363] width 554 height 36
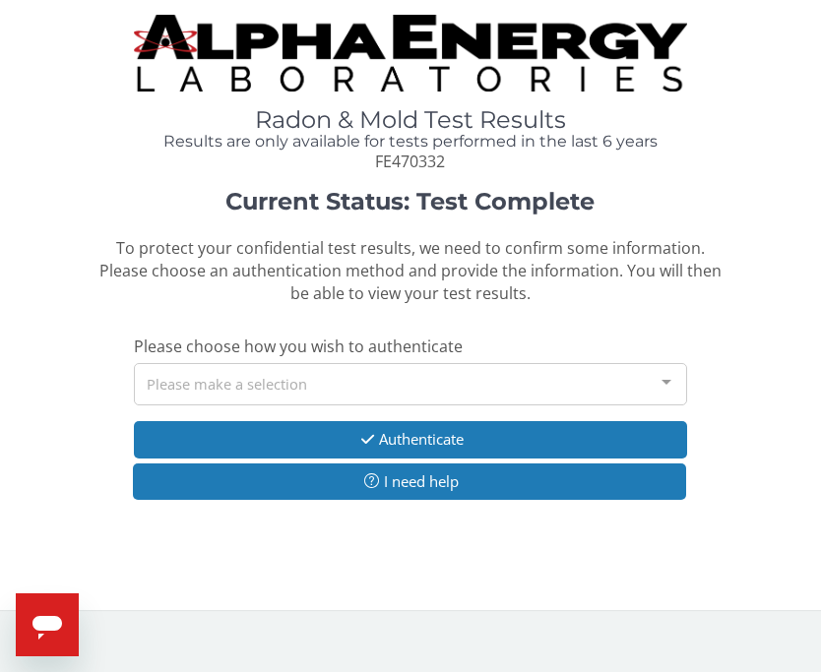
click at [672, 380] on div at bounding box center [666, 382] width 39 height 37
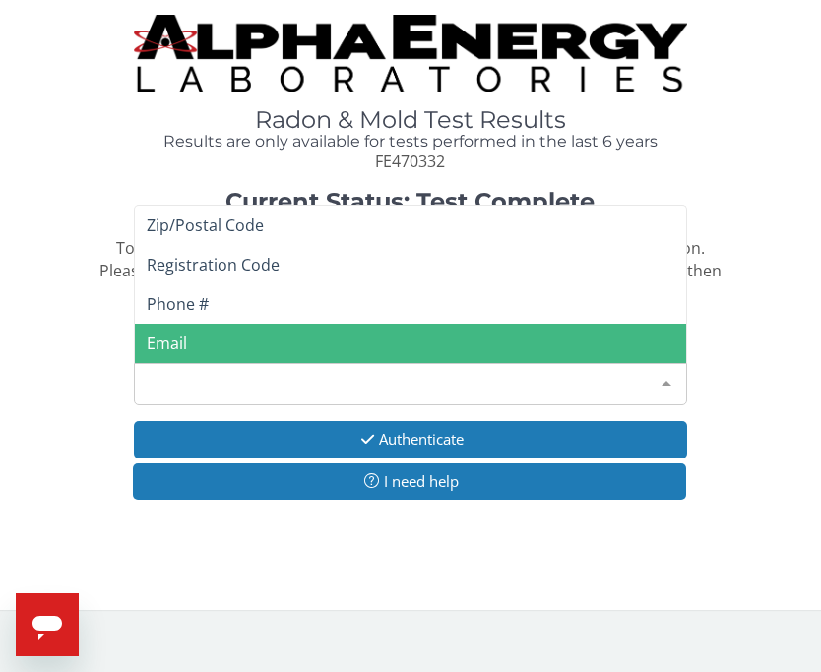
click at [322, 349] on span "Email" at bounding box center [411, 343] width 552 height 39
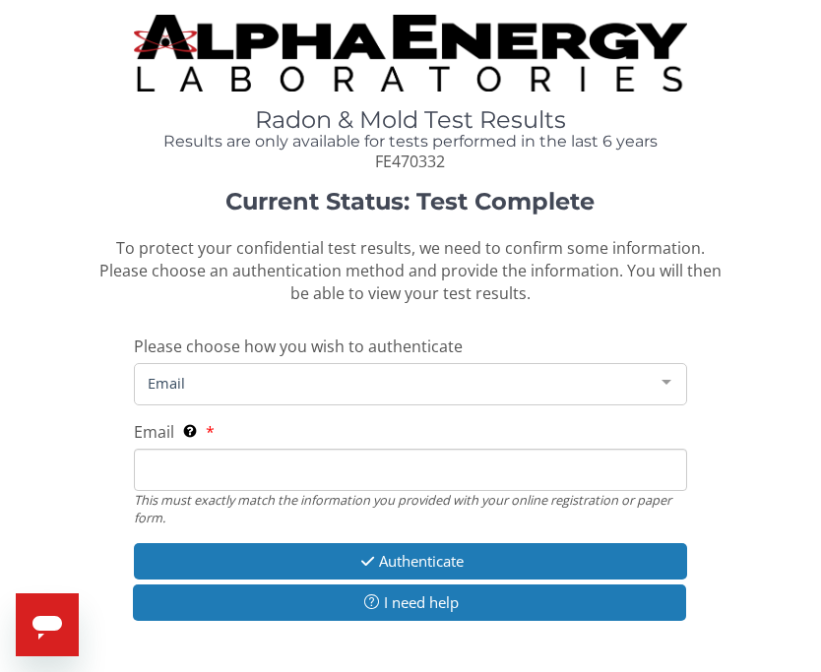
click at [399, 469] on input "Email This must exactly match the information you provided with your online reg…" at bounding box center [411, 470] width 554 height 42
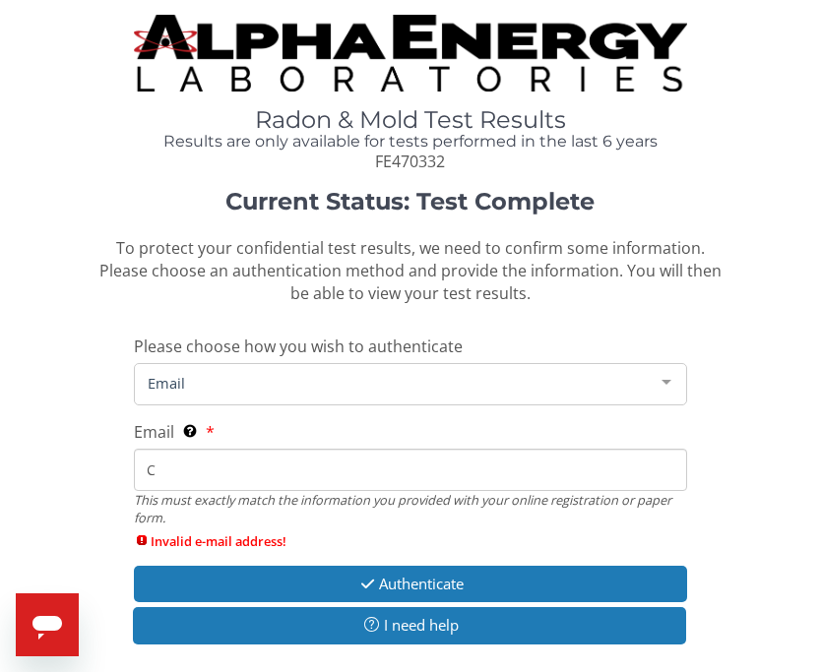
type input "[EMAIL_ADDRESS][DOMAIN_NAME]"
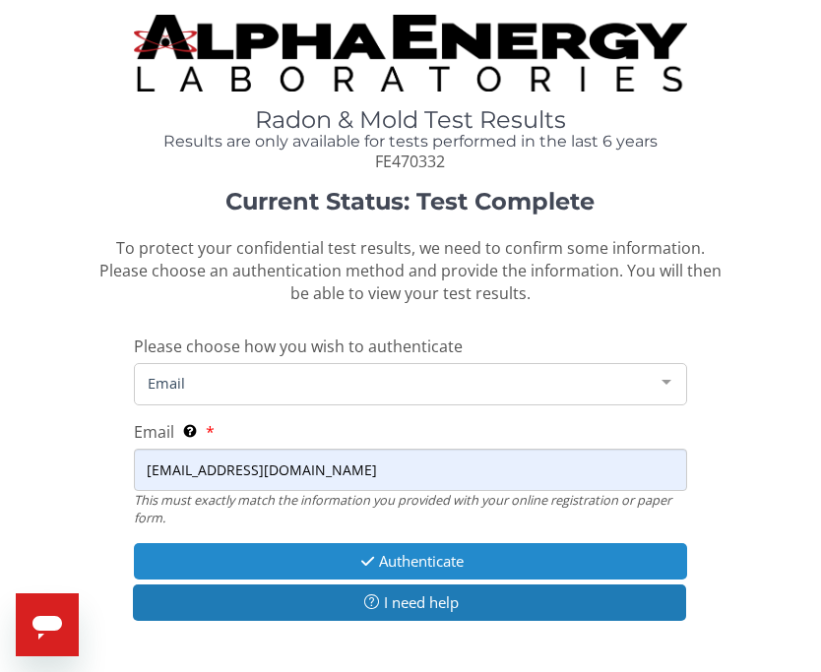
click at [536, 555] on button "Authenticate" at bounding box center [411, 561] width 554 height 36
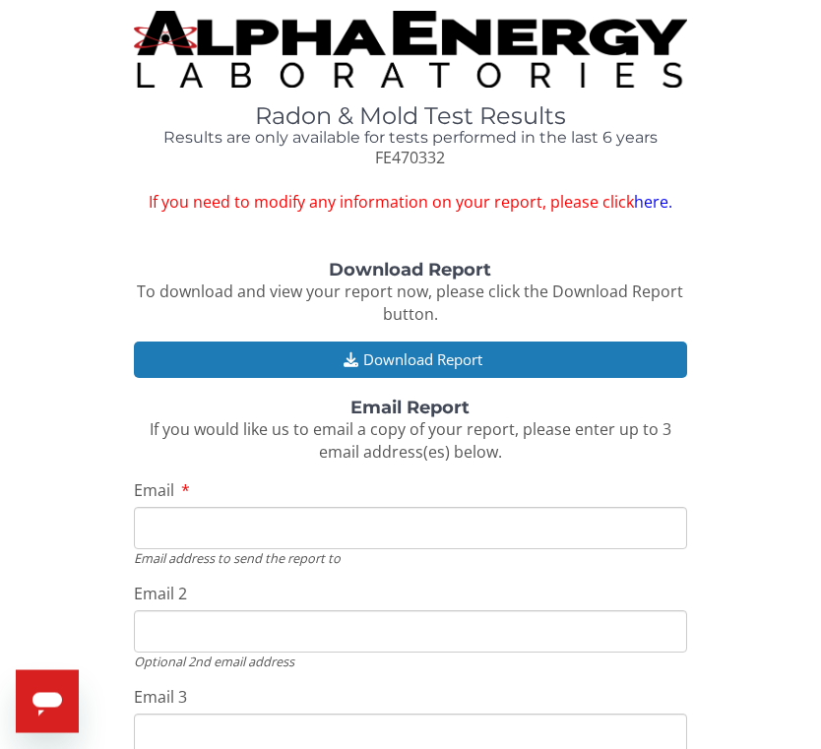
scroll to position [4, 0]
click at [656, 203] on link "here." at bounding box center [653, 202] width 38 height 22
